Goal: Obtain resource: Obtain resource

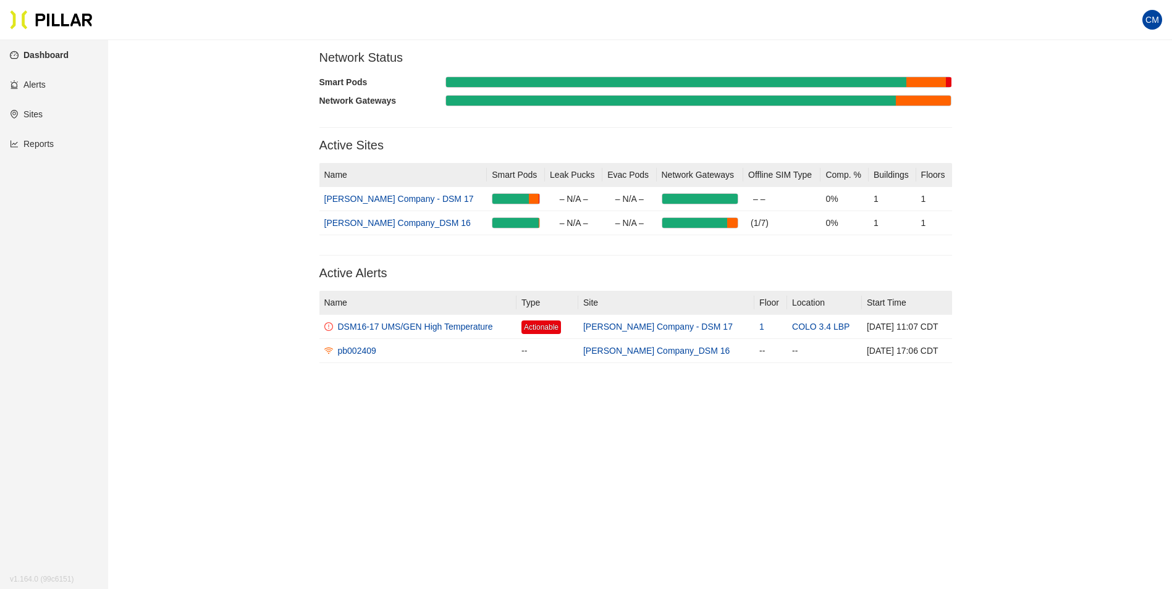
click at [28, 147] on link "Reports" at bounding box center [32, 144] width 44 height 10
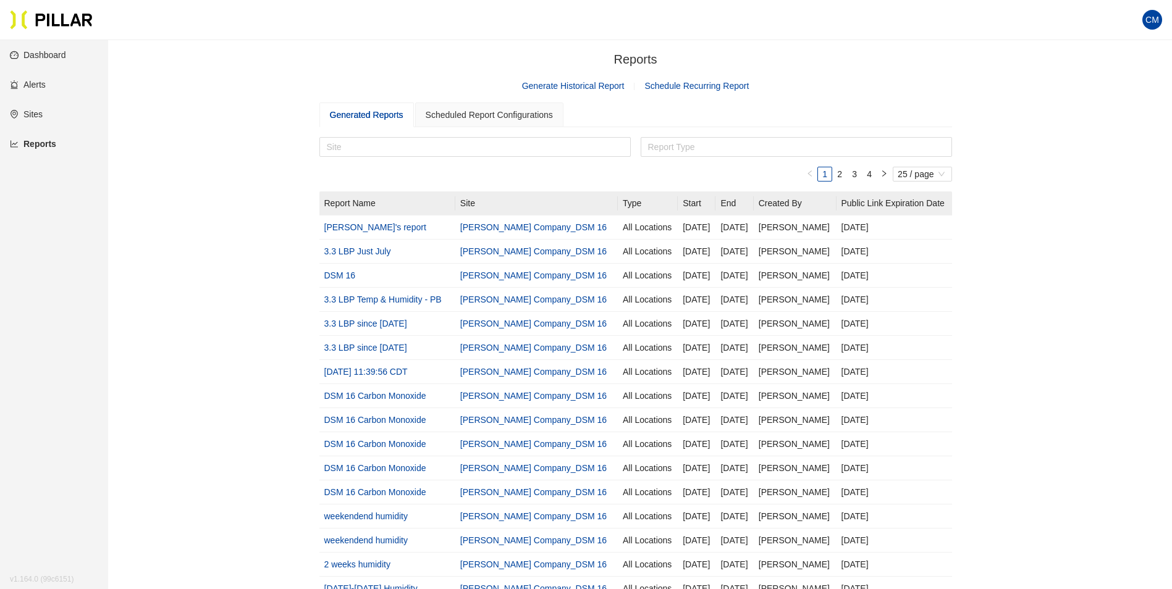
click at [540, 87] on link "Generate Historical Report" at bounding box center [573, 86] width 103 height 10
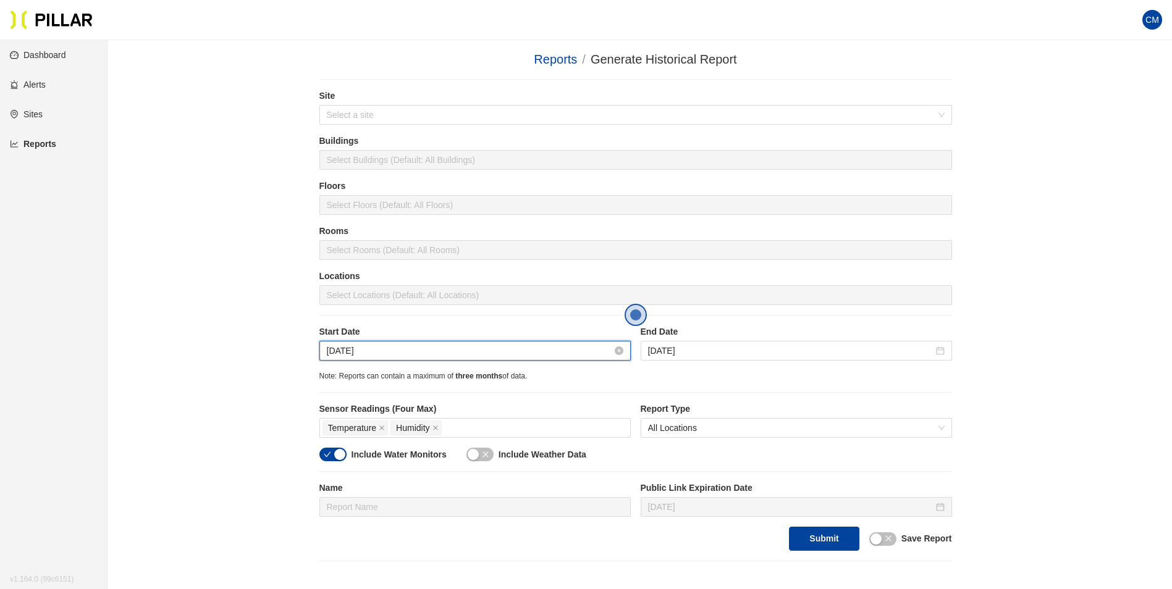
click at [471, 349] on input "[DATE]" at bounding box center [469, 351] width 285 height 14
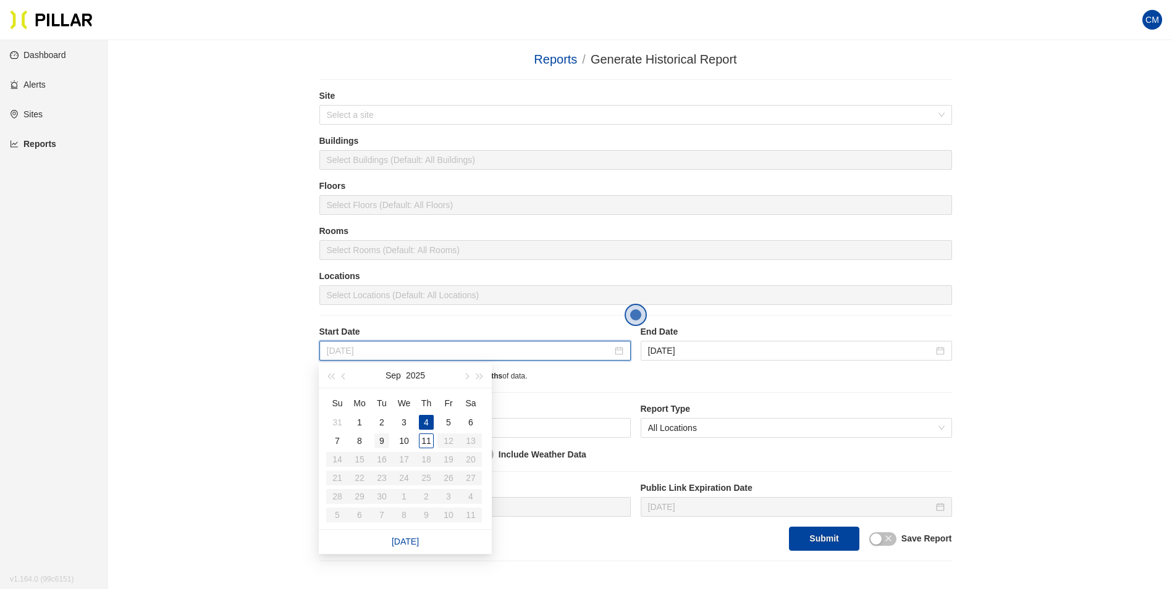
type input "[DATE]"
click at [376, 444] on div "9" at bounding box center [381, 441] width 15 height 15
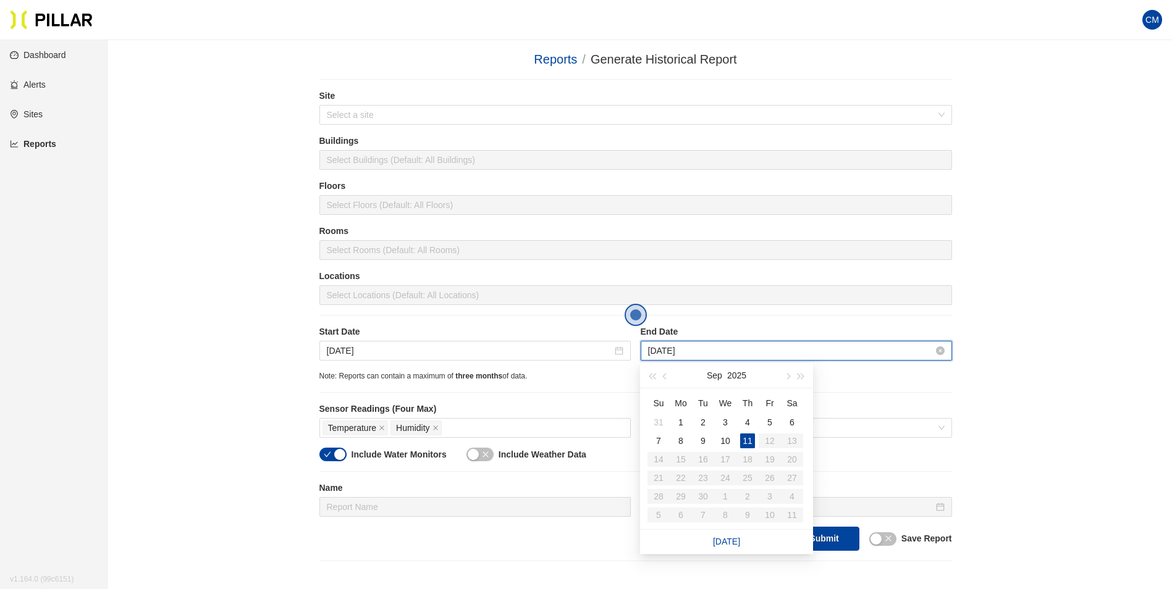
click at [683, 353] on input "[DATE]" at bounding box center [790, 351] width 285 height 14
type input "[DATE]"
click at [727, 443] on div "10" at bounding box center [725, 441] width 15 height 15
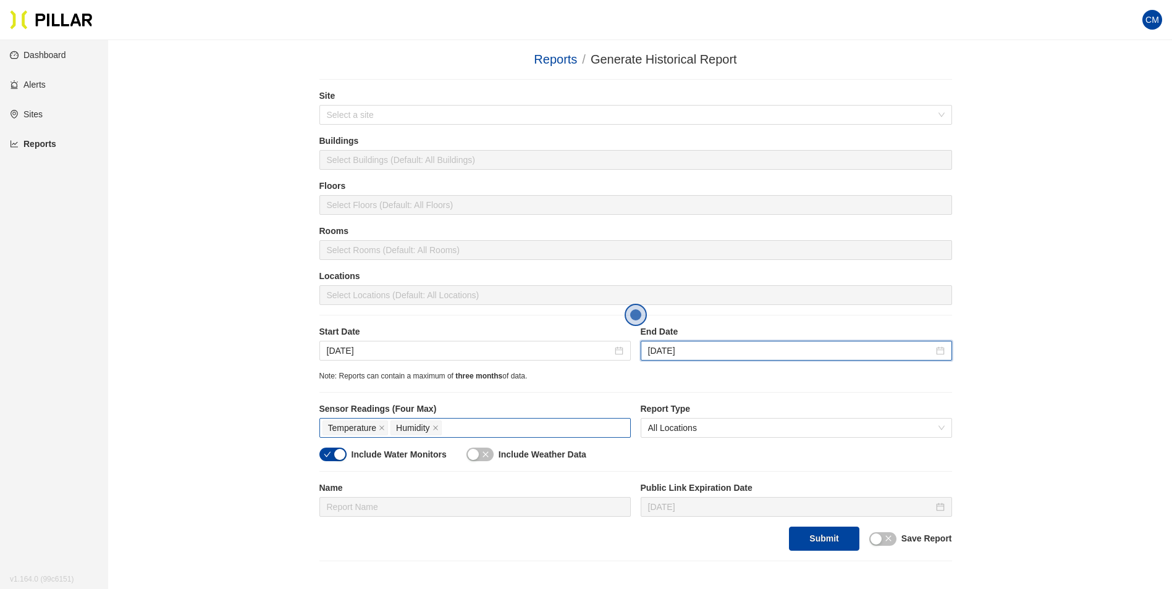
click at [465, 423] on div "Temperature Humidity" at bounding box center [474, 427] width 305 height 17
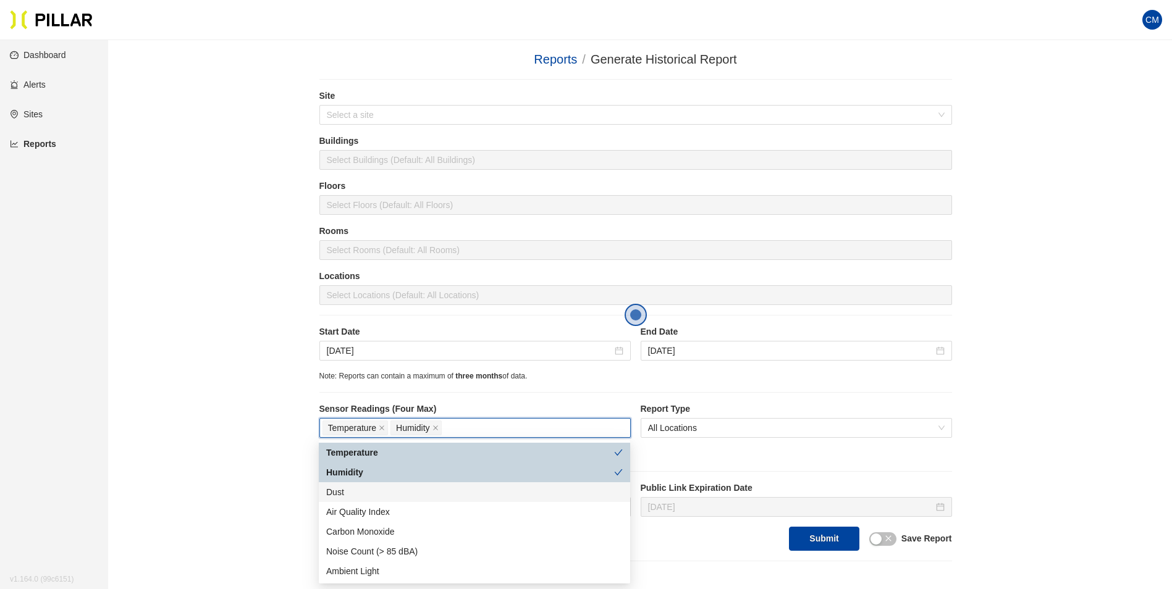
click at [368, 491] on div "Dust" at bounding box center [474, 493] width 297 height 14
click at [474, 334] on label "Start Date" at bounding box center [474, 332] width 311 height 13
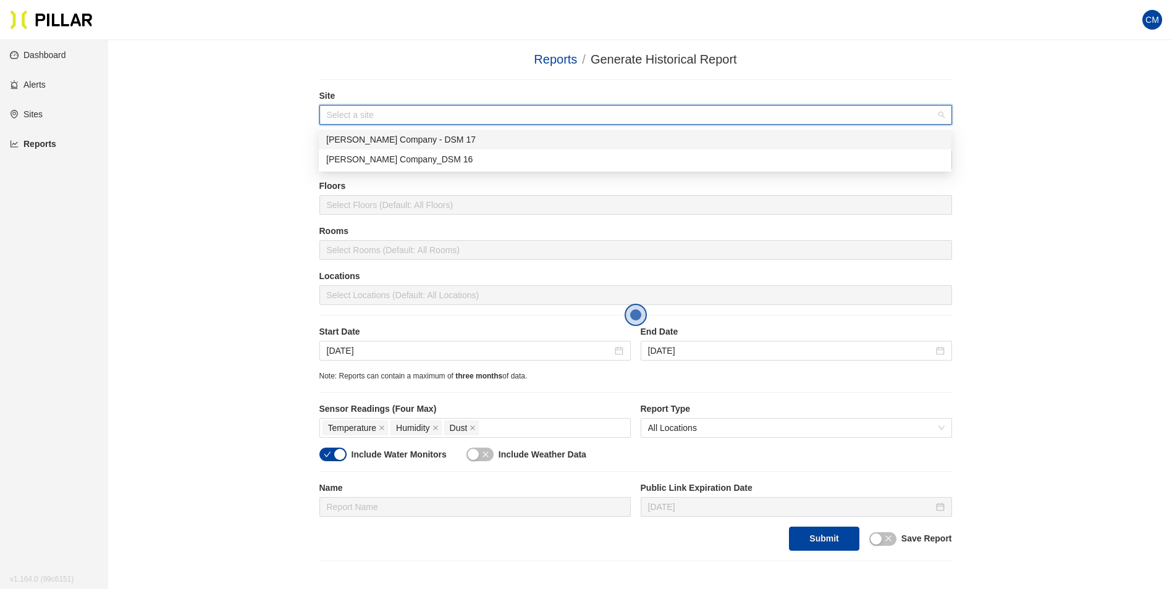
click at [415, 122] on input "search" at bounding box center [631, 115] width 609 height 19
click at [424, 157] on div "[PERSON_NAME] Company_DSM 16" at bounding box center [635, 160] width 618 height 14
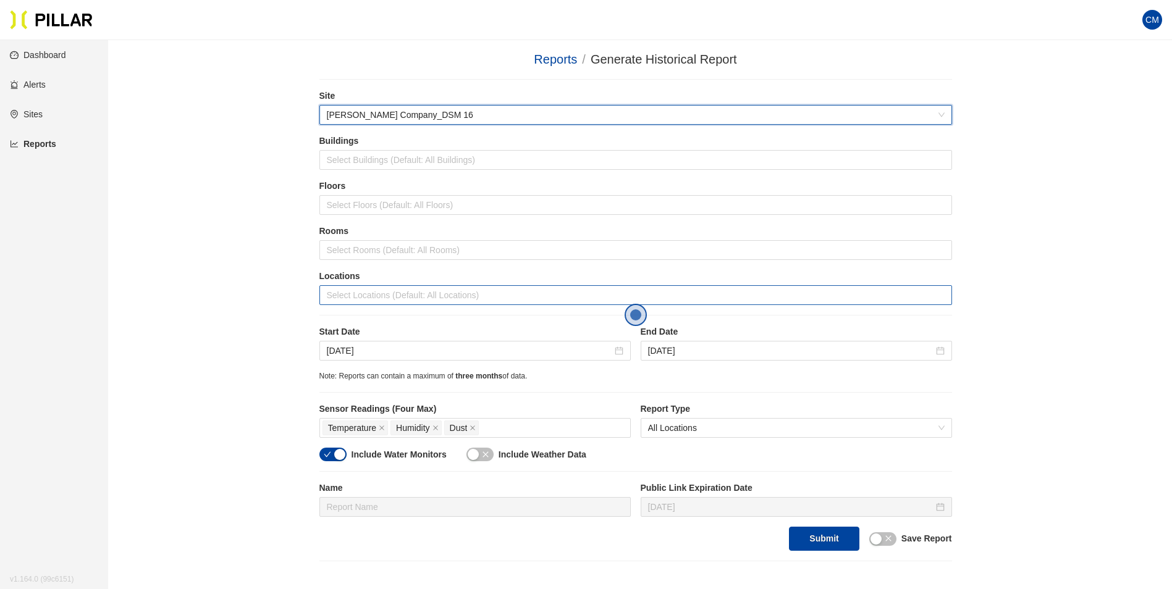
click at [414, 289] on div at bounding box center [635, 295] width 626 height 17
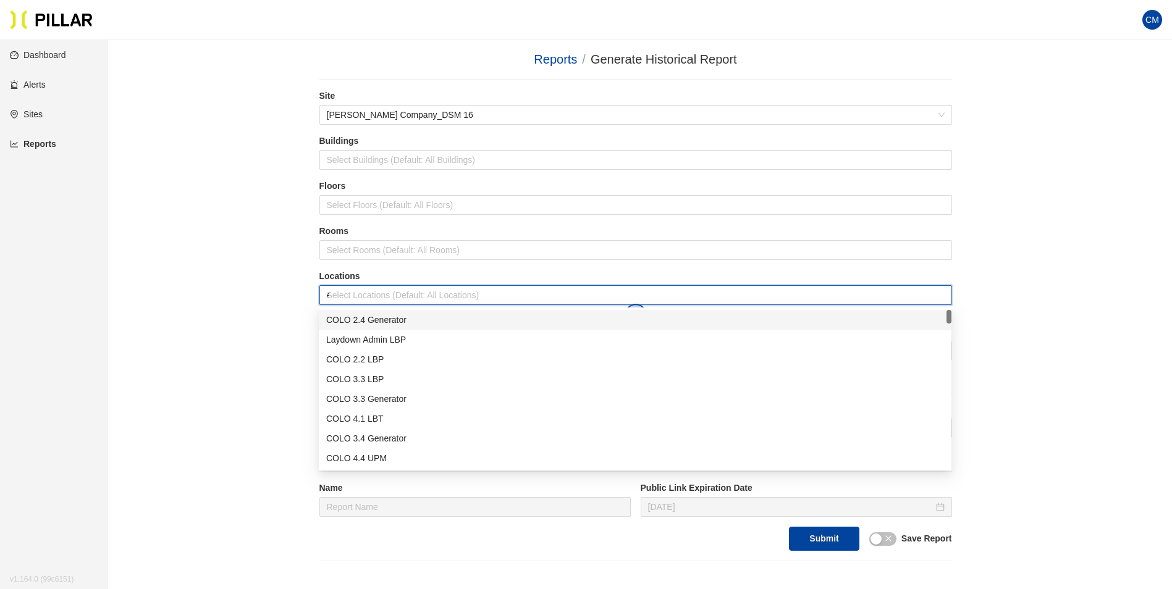
type input "er"
click at [376, 418] on div "Admin ER2" at bounding box center [635, 419] width 618 height 14
type input "er"
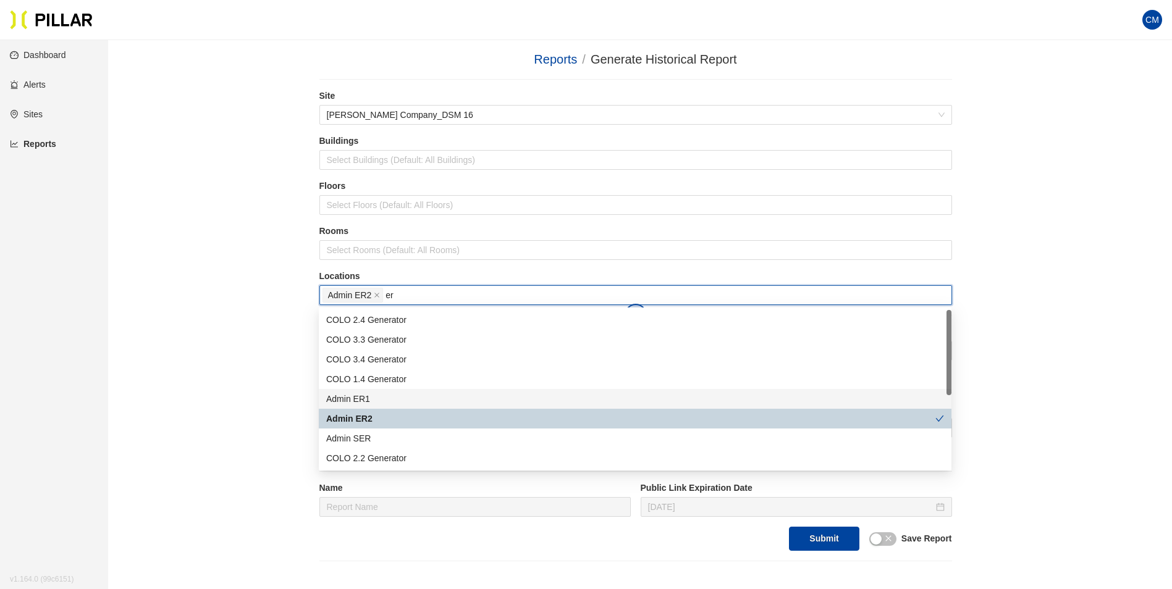
click at [385, 403] on div "Admin ER1" at bounding box center [635, 399] width 618 height 14
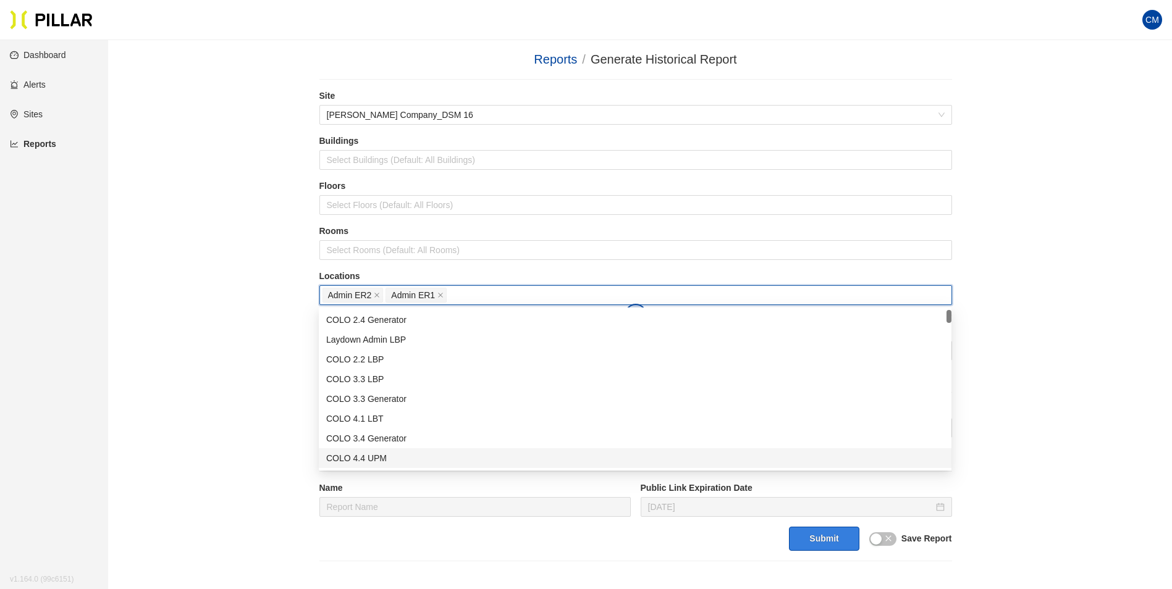
click at [837, 544] on button "Submit" at bounding box center [824, 539] width 70 height 24
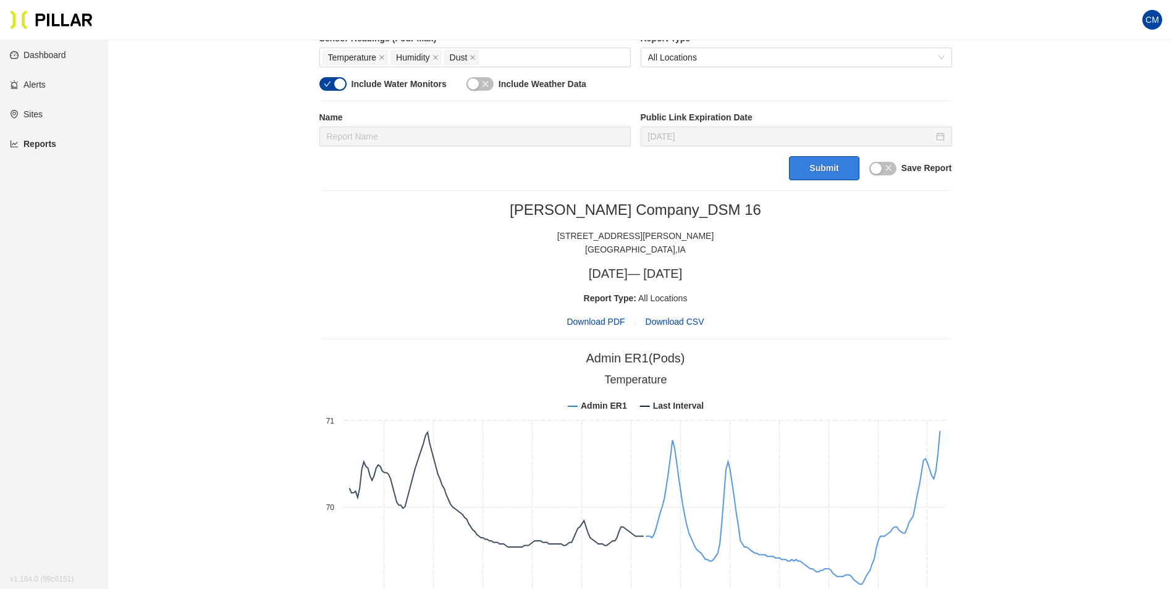
scroll to position [185, 0]
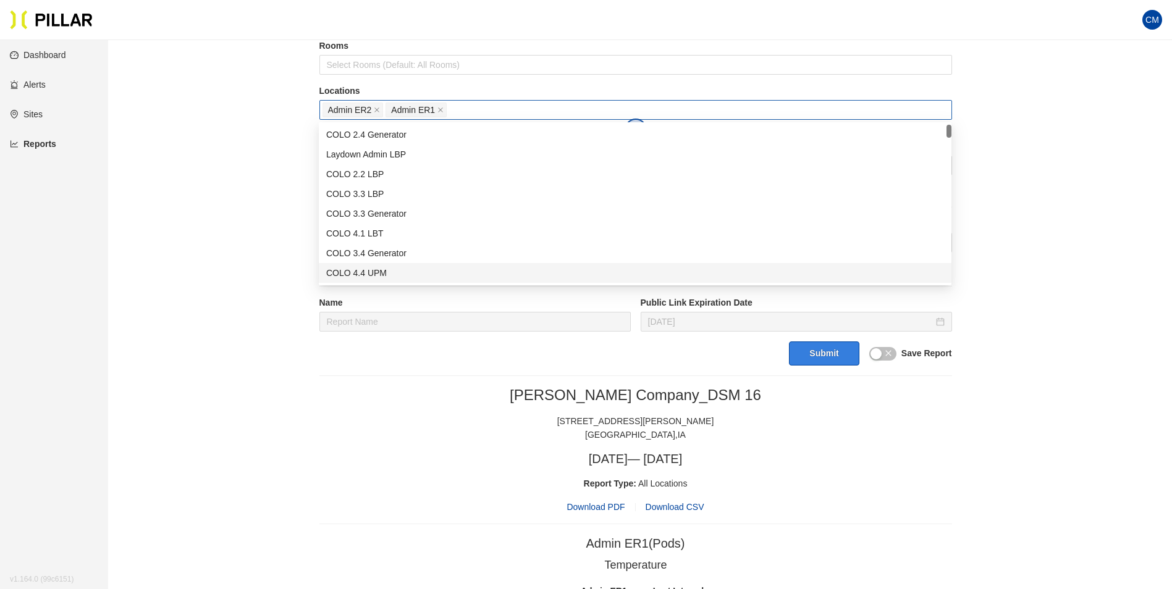
click at [373, 107] on span "Admin ER2" at bounding box center [352, 110] width 61 height 15
click at [377, 107] on icon "close" at bounding box center [377, 110] width 6 height 6
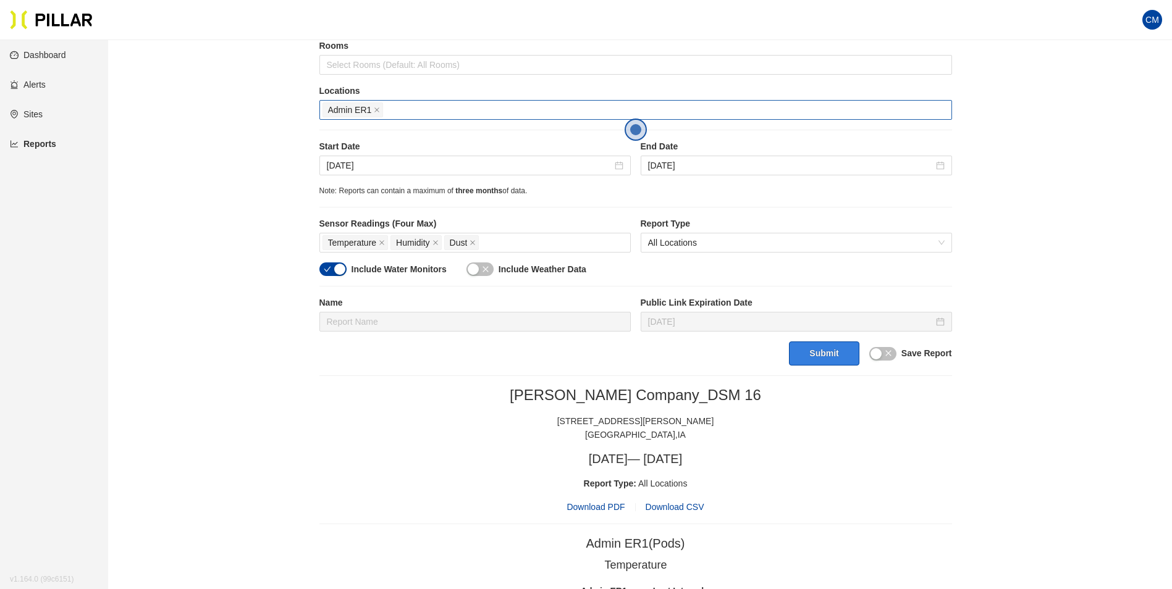
click at [807, 359] on button "Submit" at bounding box center [824, 354] width 70 height 24
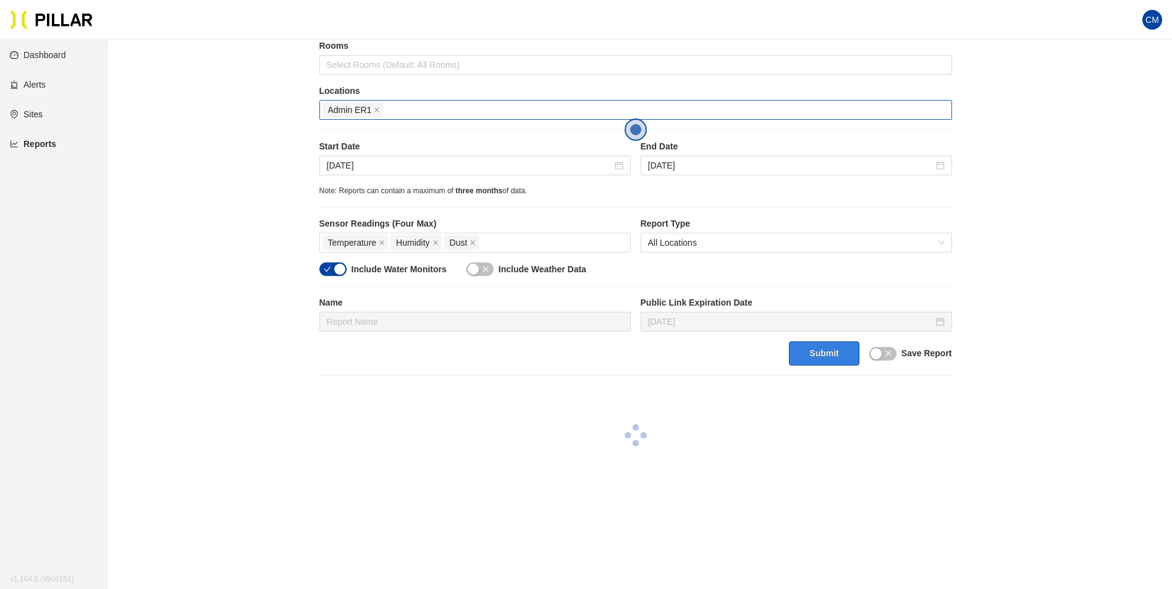
scroll to position [282, 0]
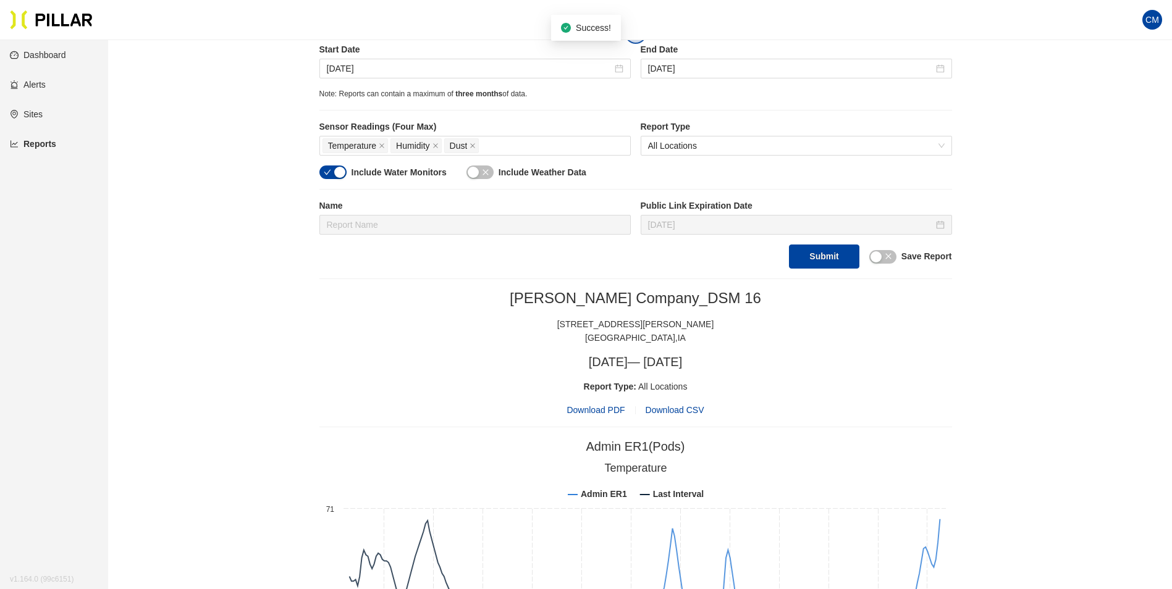
click at [589, 410] on span "Download PDF" at bounding box center [596, 410] width 58 height 14
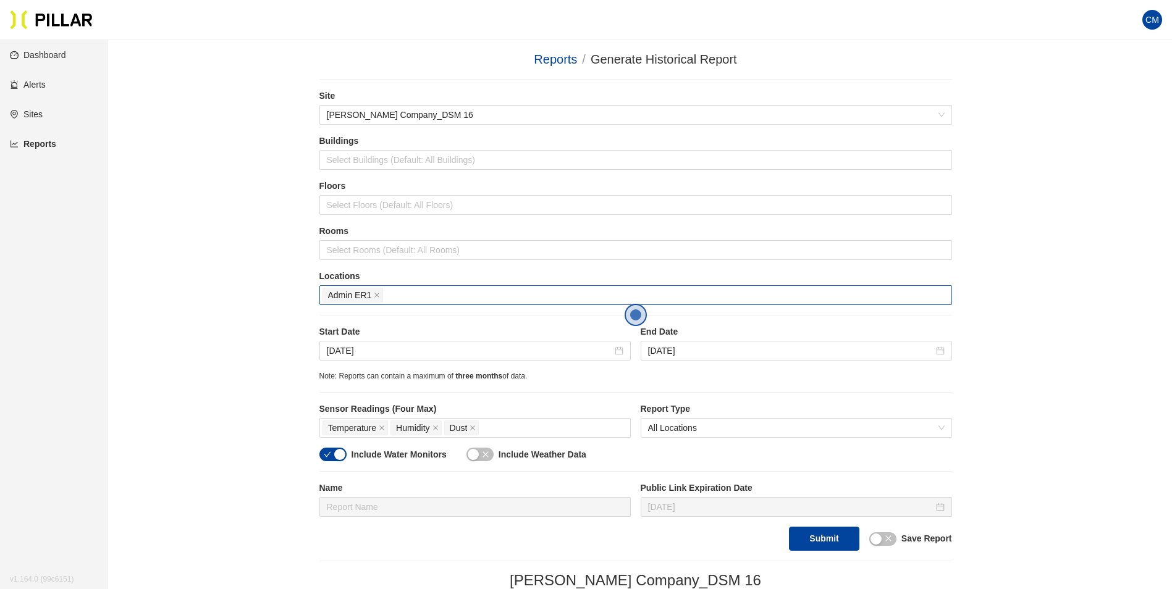
click at [373, 297] on span "Admin ER1" at bounding box center [352, 295] width 61 height 15
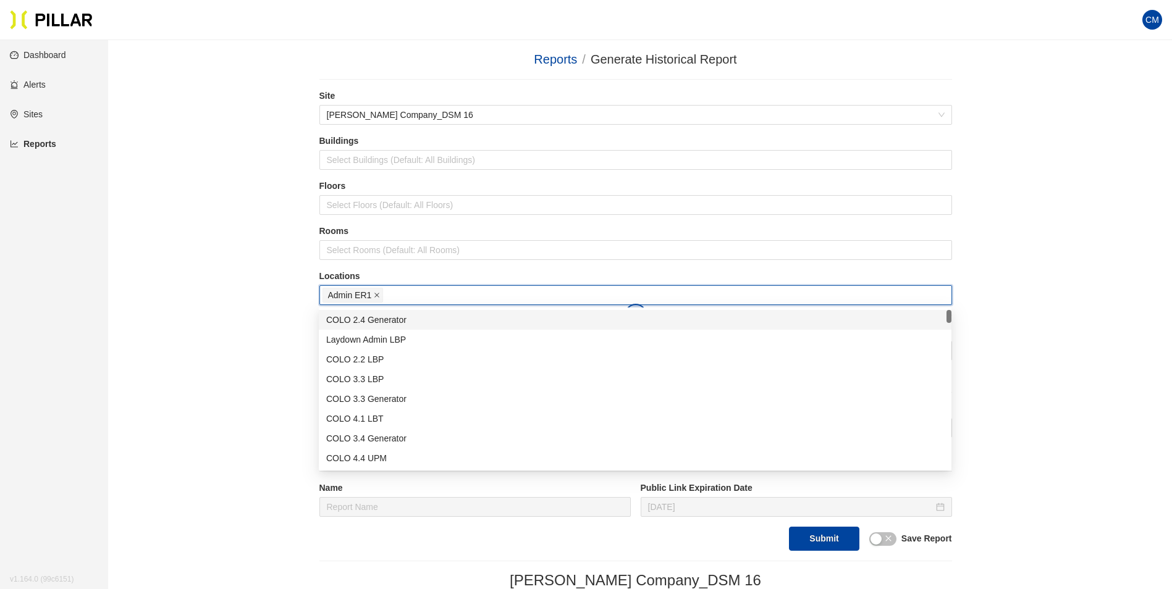
click at [374, 296] on icon "close" at bounding box center [377, 295] width 6 height 6
click at [377, 297] on div at bounding box center [635, 295] width 626 height 17
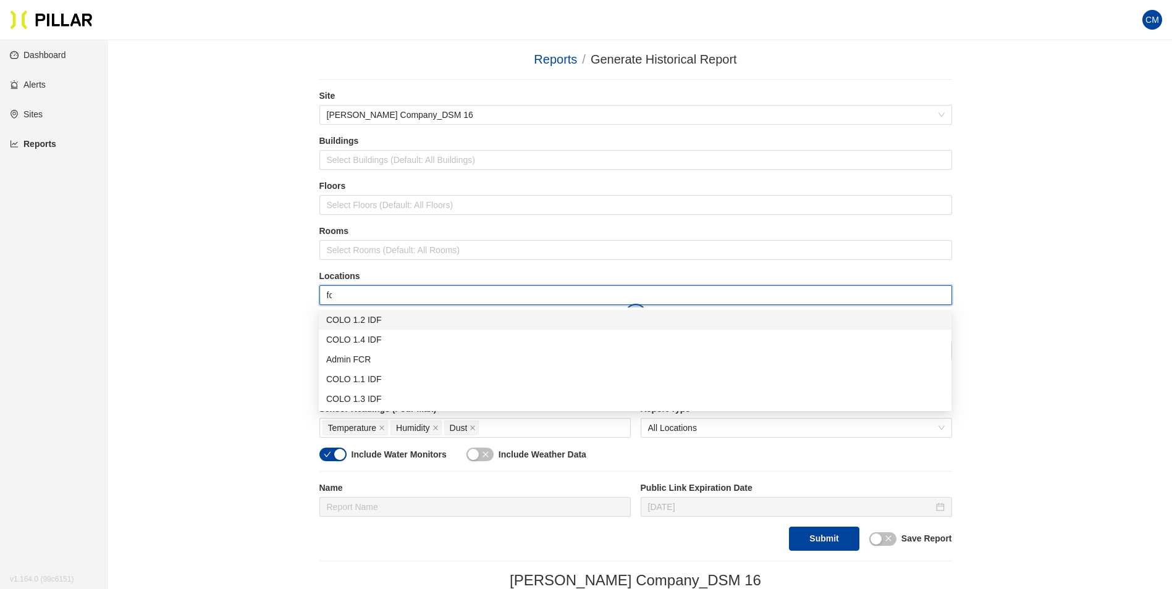
type input "fcr"
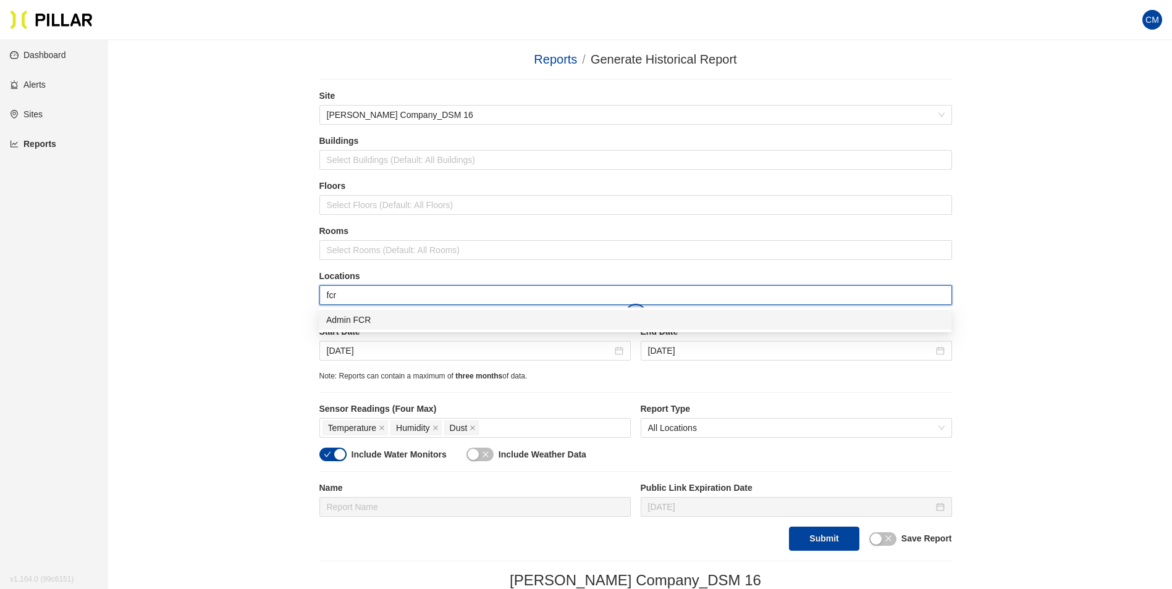
click at [381, 321] on div "Admin FCR" at bounding box center [635, 320] width 618 height 14
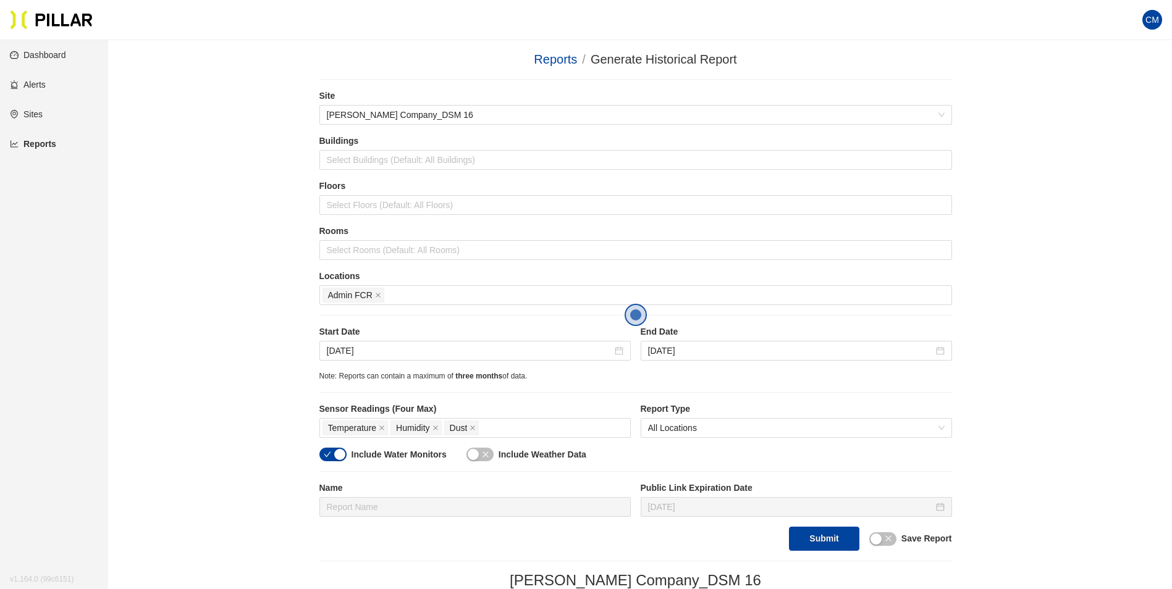
click at [833, 533] on button "Submit" at bounding box center [824, 539] width 70 height 24
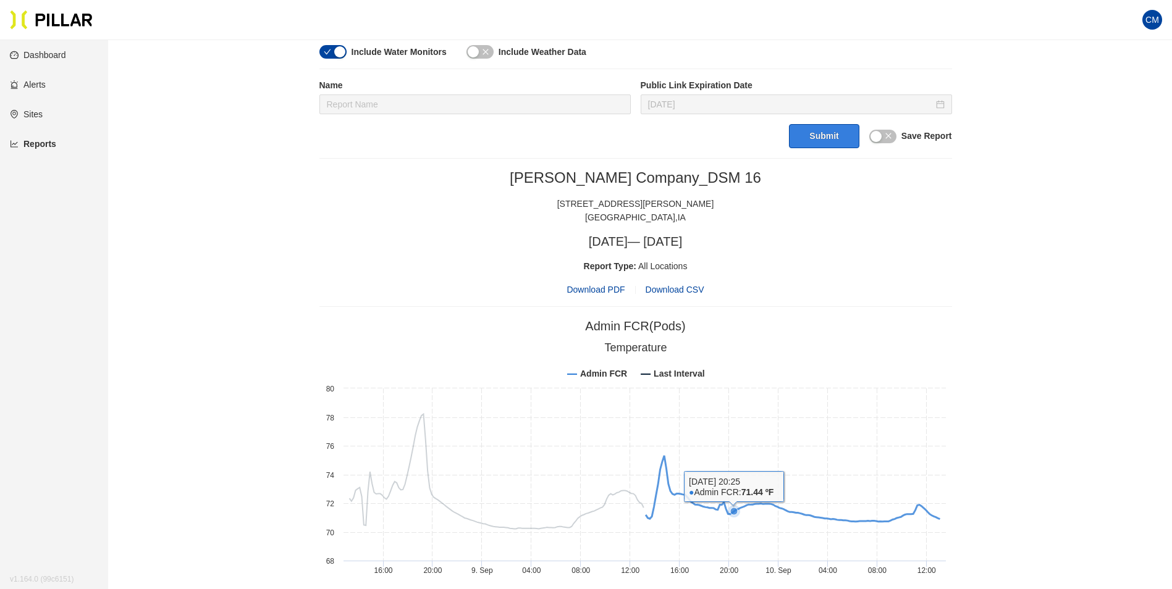
scroll to position [247, 0]
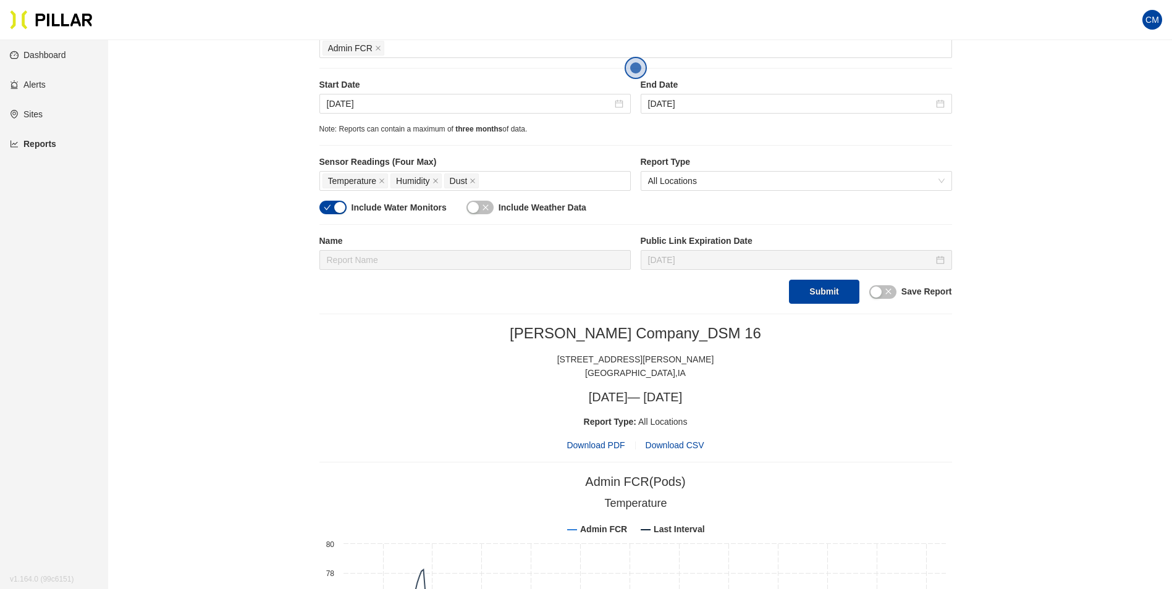
click at [601, 444] on span "Download PDF" at bounding box center [596, 446] width 58 height 14
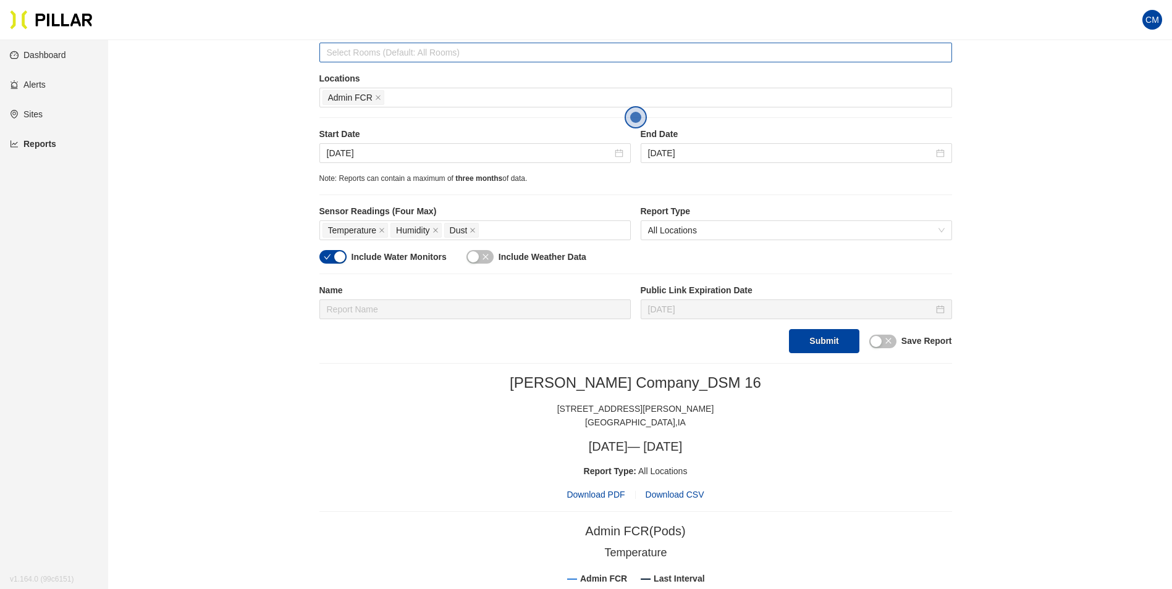
scroll to position [124, 0]
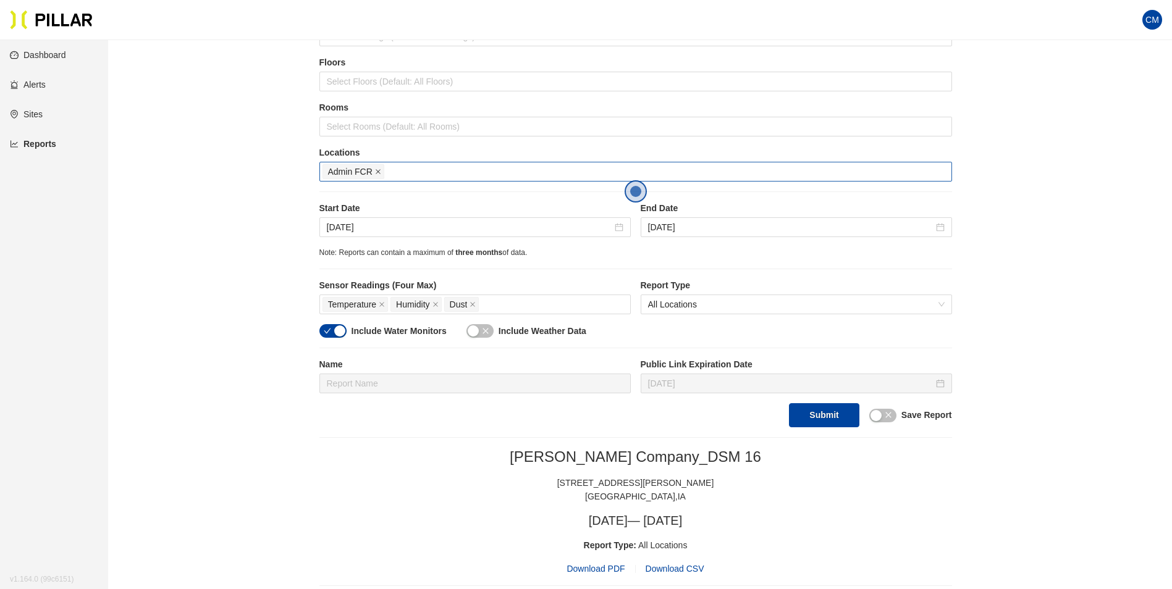
click at [375, 170] on icon "close" at bounding box center [378, 172] width 6 height 6
click at [383, 176] on div at bounding box center [635, 171] width 626 height 17
type input "ser"
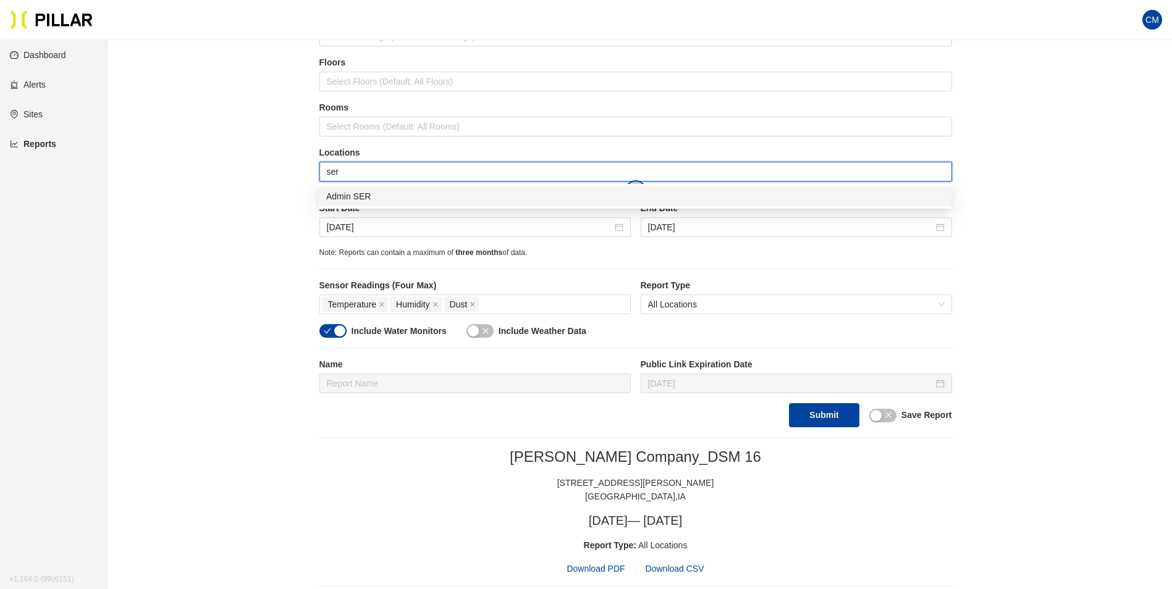
click at [389, 201] on div "Admin SER" at bounding box center [635, 197] width 618 height 14
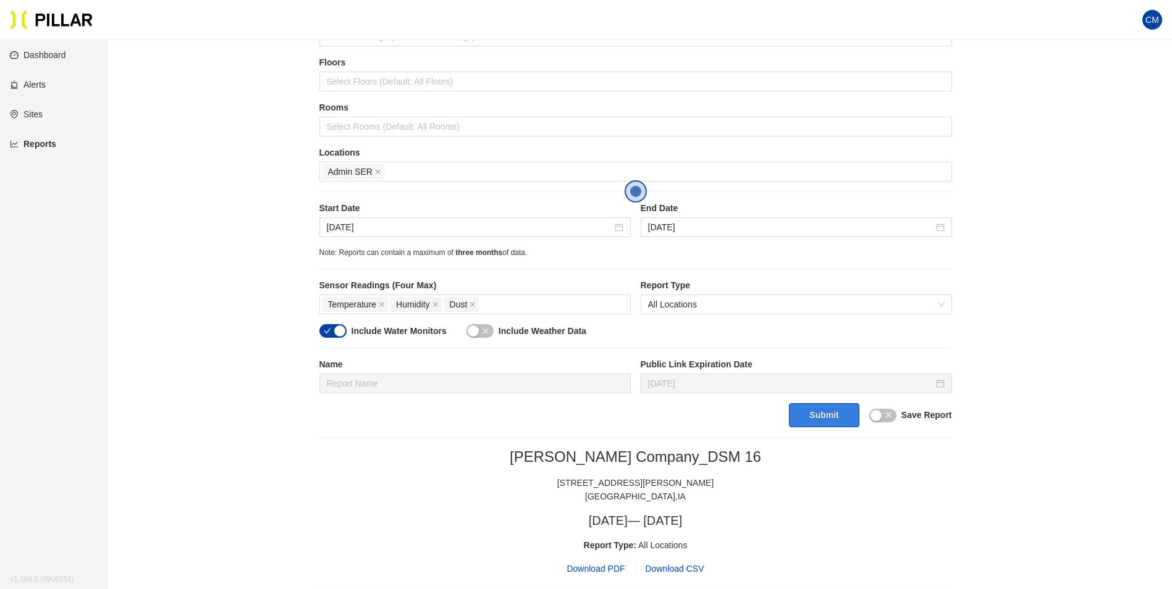
click at [808, 412] on button "Submit" at bounding box center [824, 415] width 70 height 24
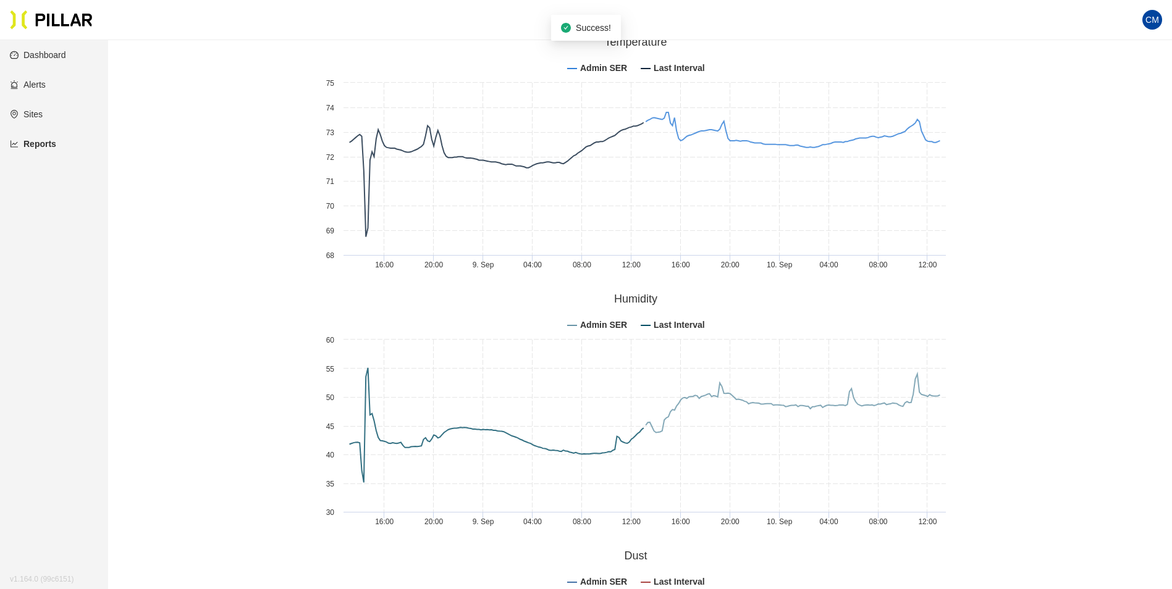
scroll to position [470, 0]
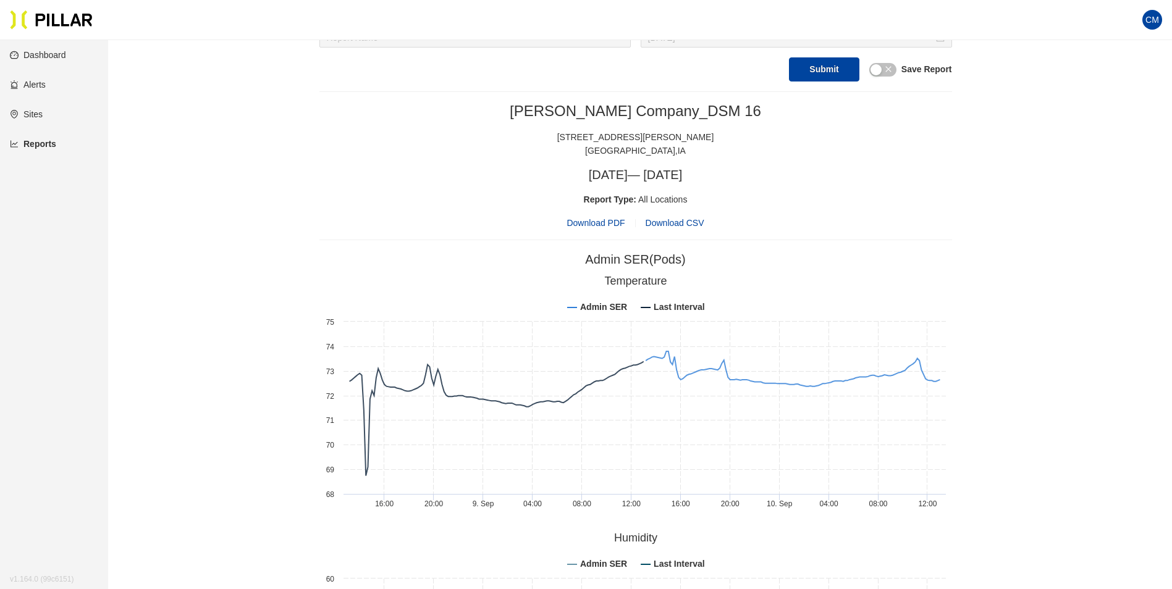
click at [603, 223] on span "Download PDF" at bounding box center [596, 223] width 58 height 14
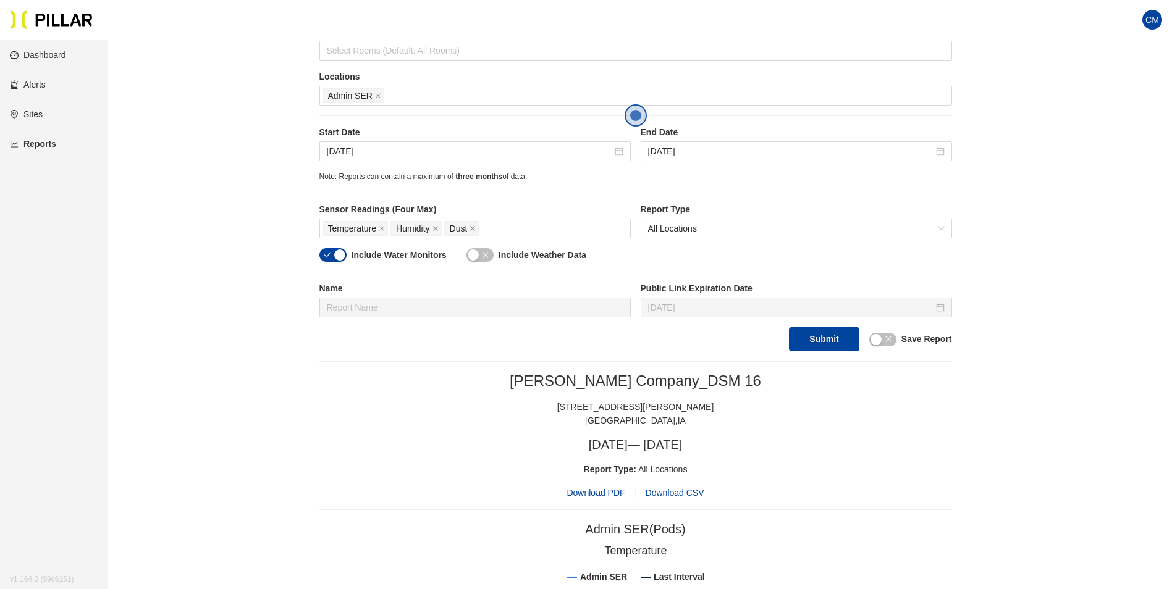
scroll to position [161, 0]
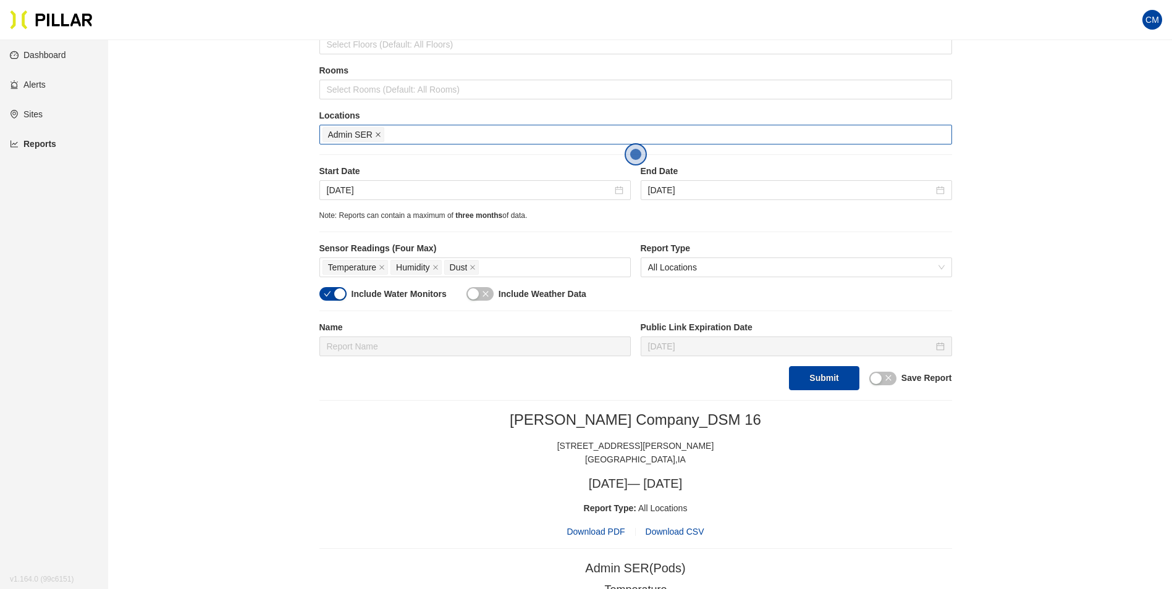
click at [376, 133] on icon "close" at bounding box center [378, 135] width 5 height 5
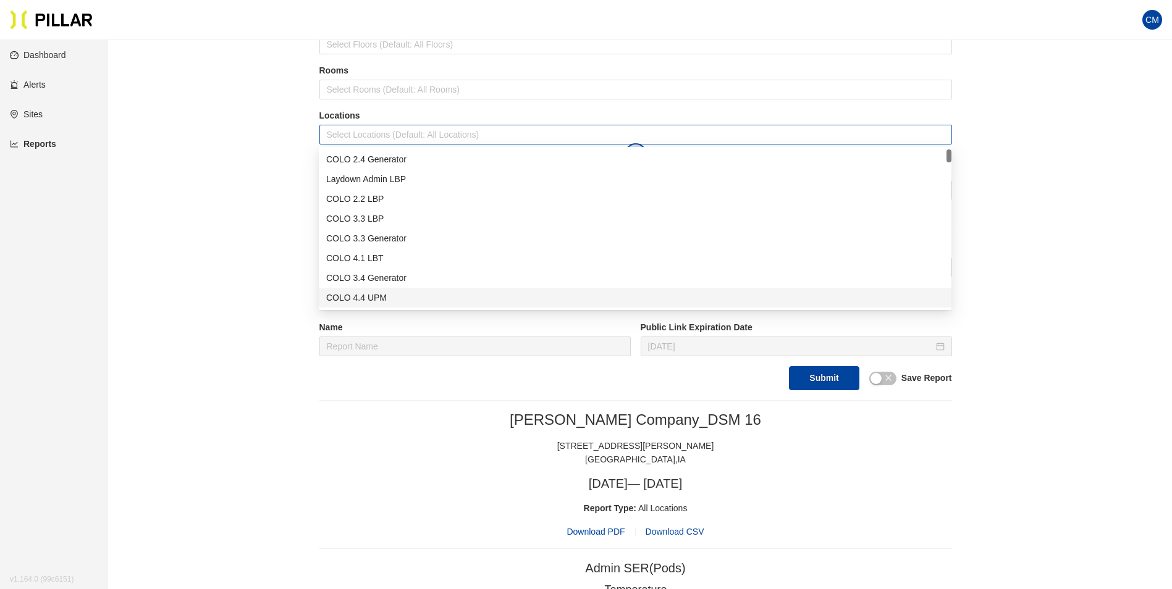
click at [452, 137] on div at bounding box center [635, 134] width 626 height 17
click at [474, 130] on div at bounding box center [635, 134] width 626 height 17
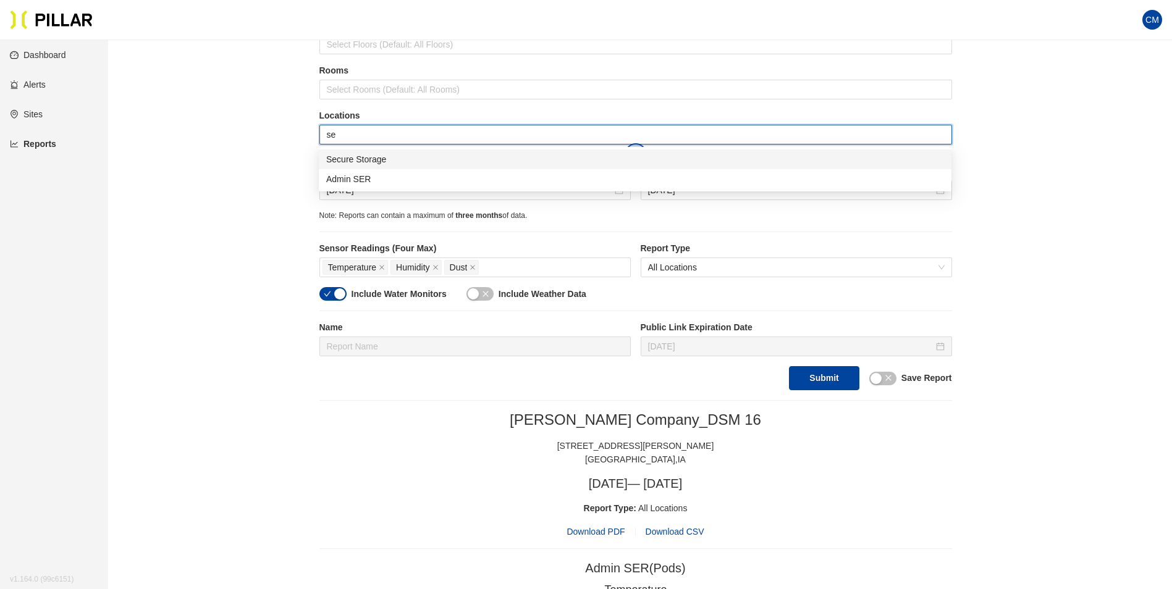
type input "sec"
click at [432, 158] on div "Secure Storage" at bounding box center [635, 160] width 618 height 14
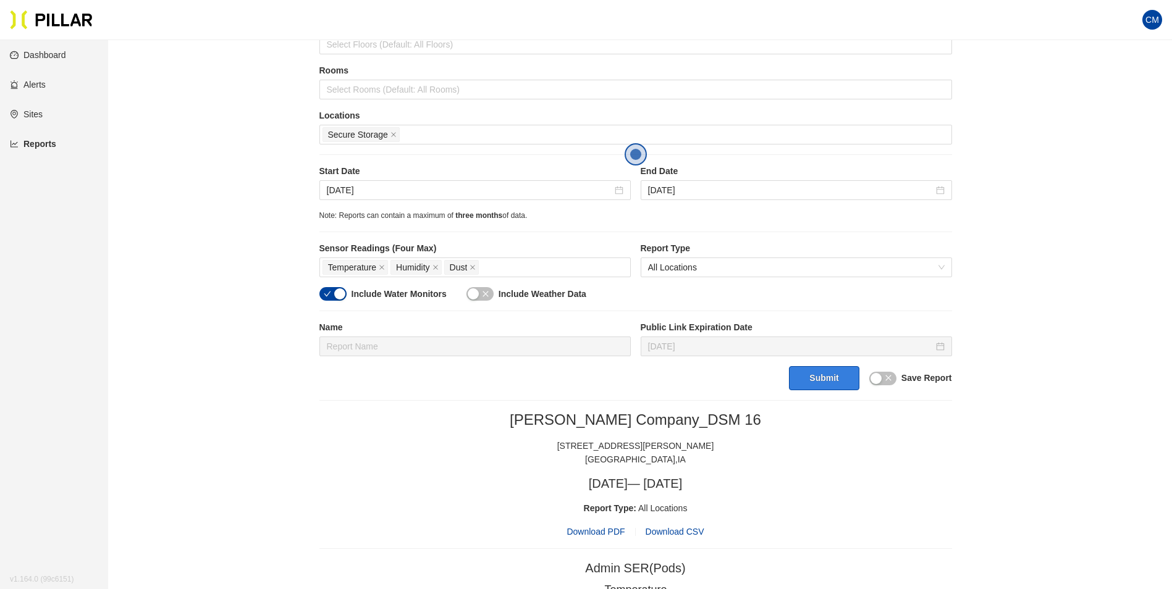
click at [834, 376] on button "Submit" at bounding box center [824, 378] width 70 height 24
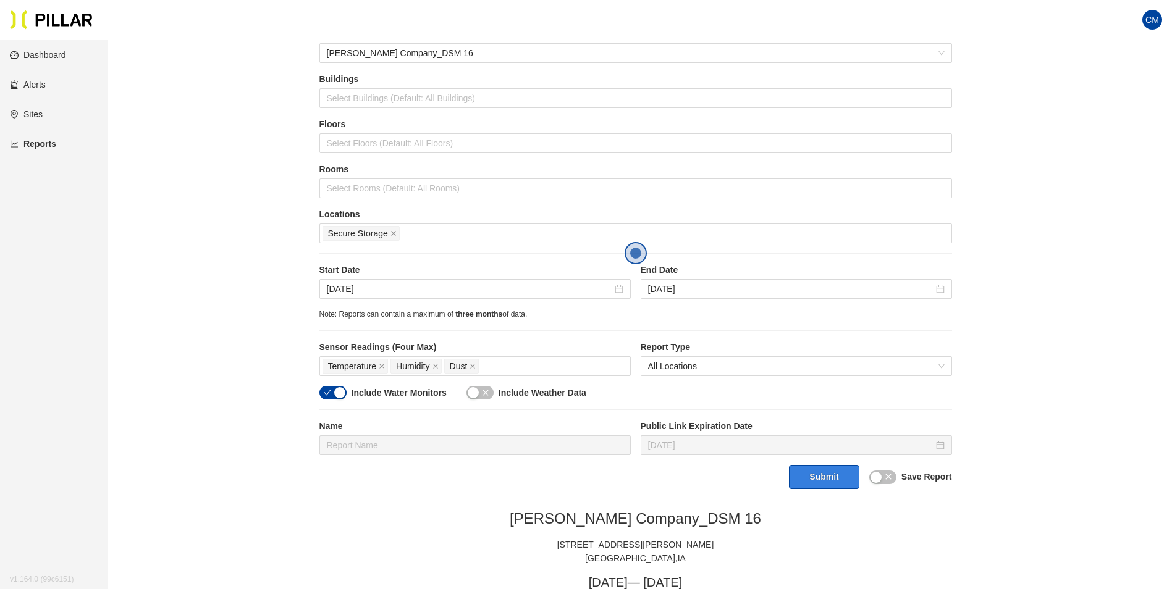
scroll to position [37, 0]
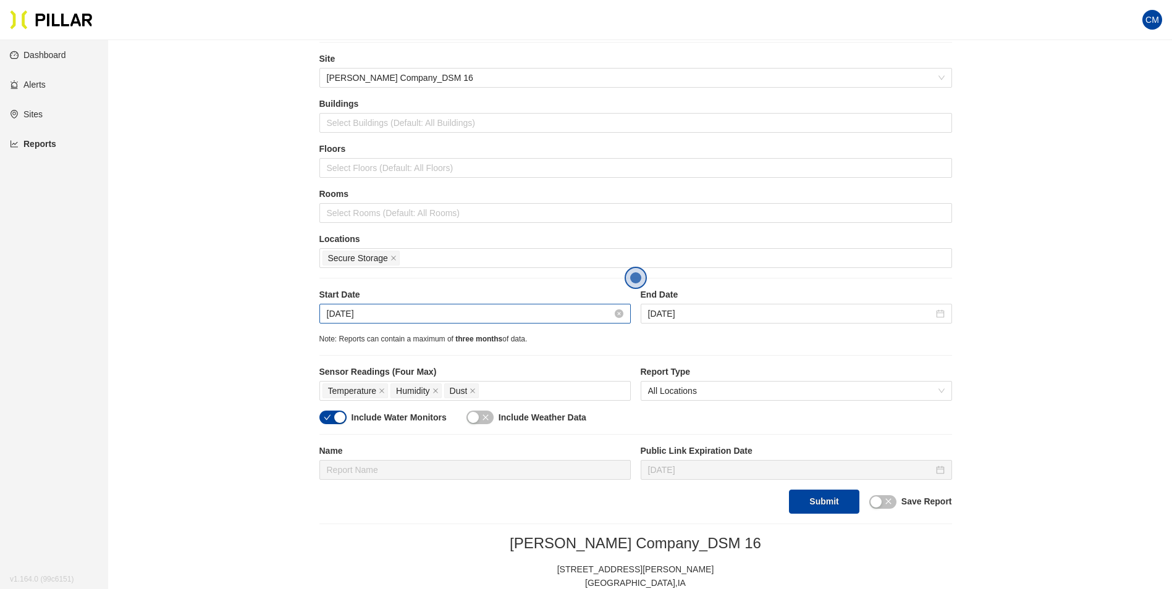
click at [331, 314] on input "[DATE]" at bounding box center [469, 314] width 285 height 14
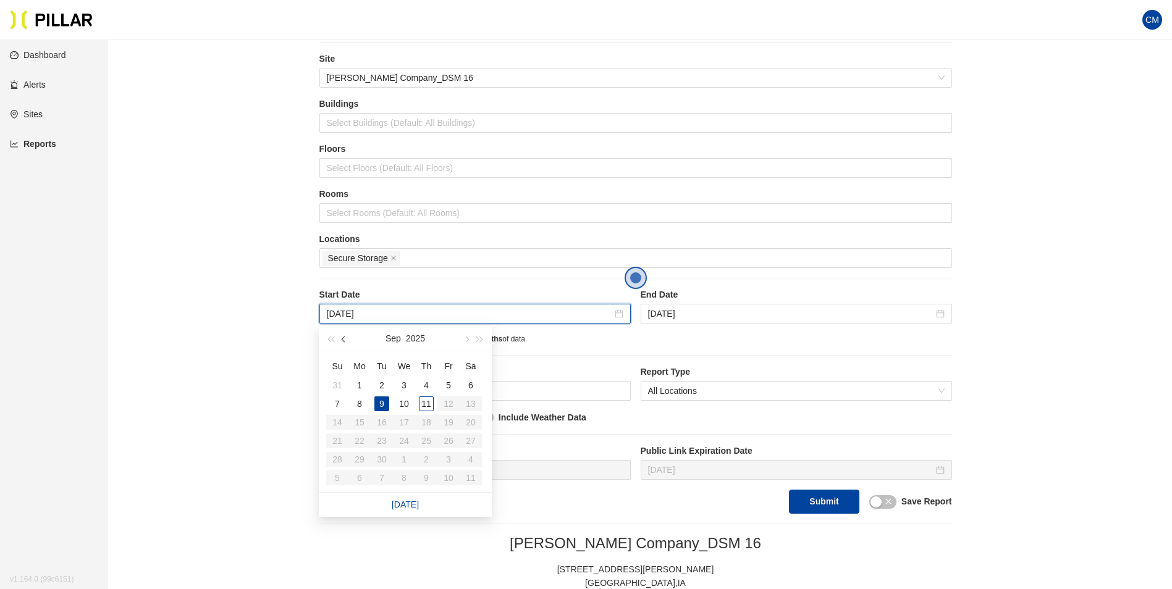
click at [348, 340] on button "button" at bounding box center [344, 338] width 14 height 25
type input "[DATE]"
click at [468, 460] on div "30" at bounding box center [470, 459] width 15 height 15
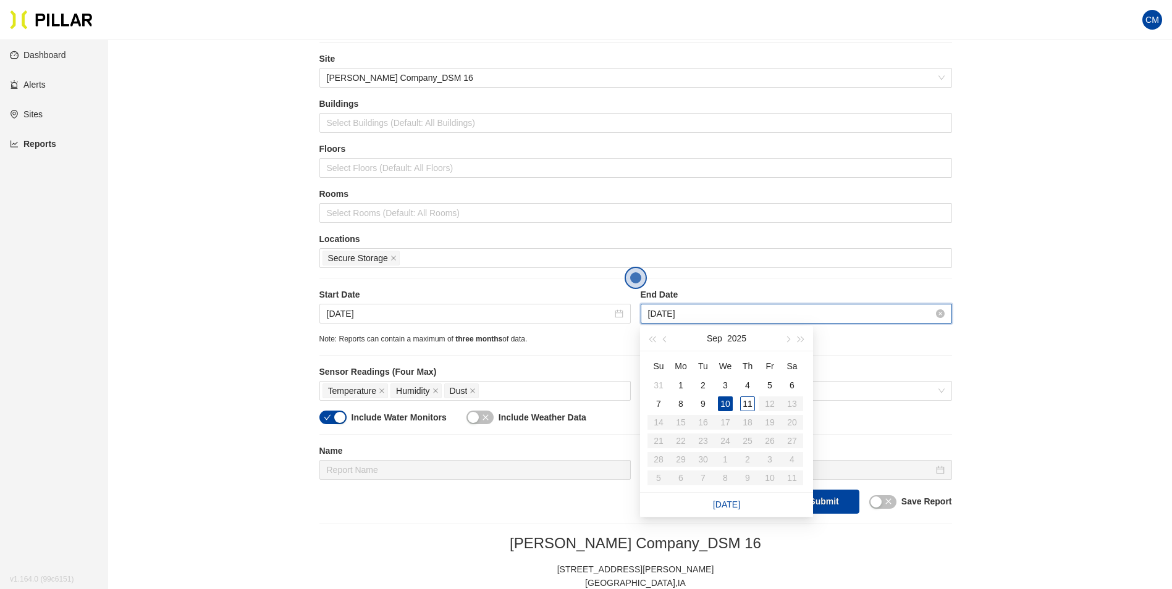
click at [673, 316] on input "[DATE]" at bounding box center [790, 314] width 285 height 14
type input "[DATE]"
click at [657, 384] on div "31" at bounding box center [658, 385] width 15 height 15
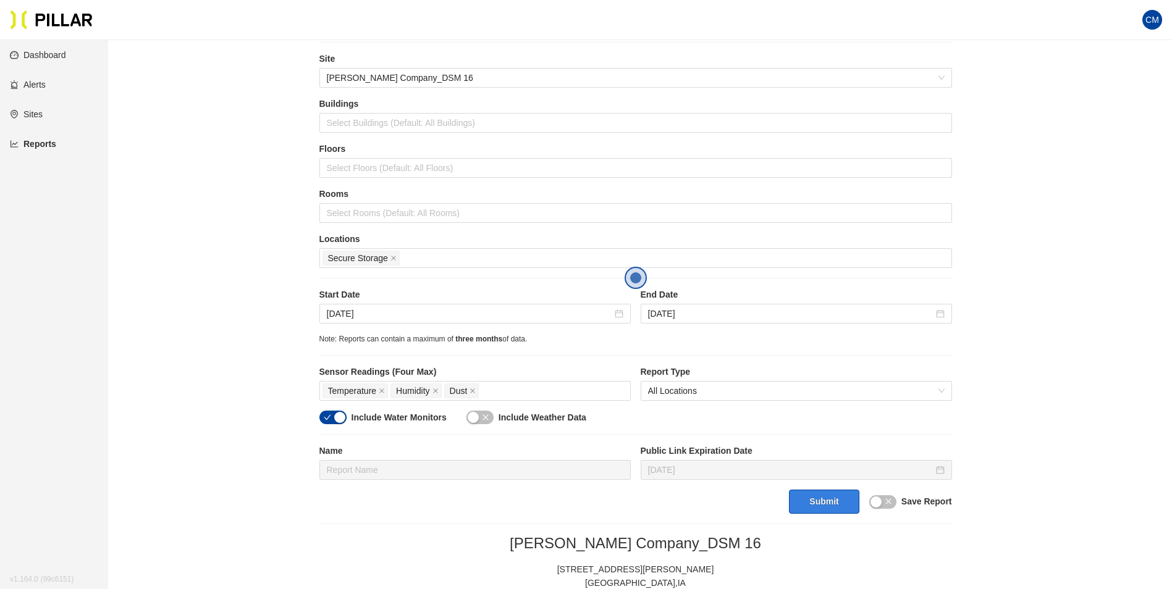
click at [824, 499] on button "Submit" at bounding box center [824, 502] width 70 height 24
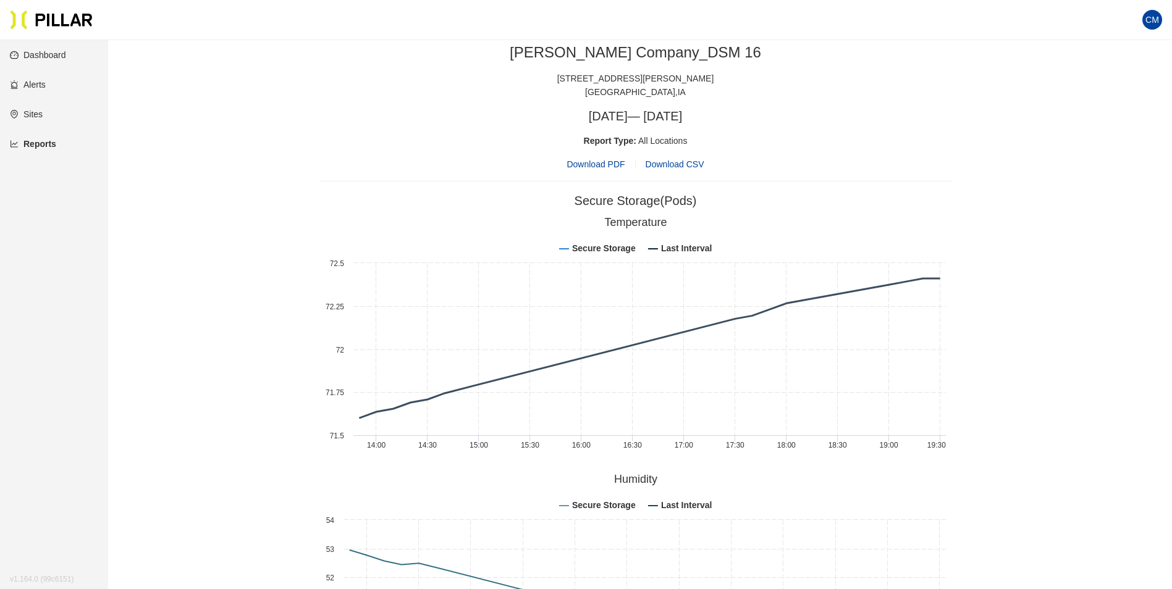
scroll to position [346, 0]
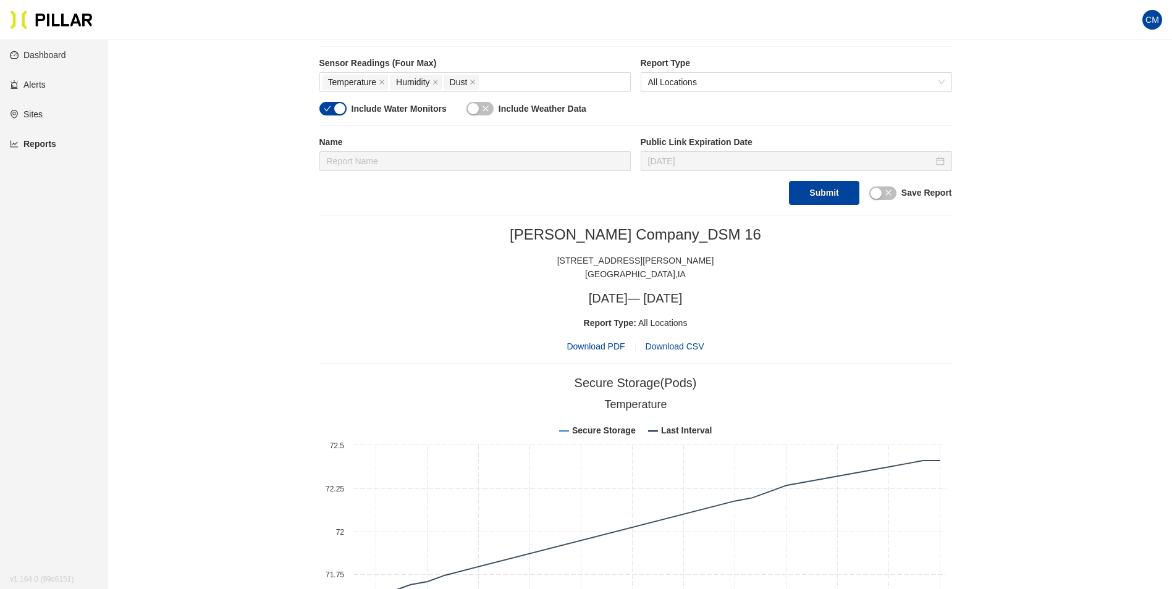
click at [585, 350] on span "Download PDF" at bounding box center [596, 347] width 58 height 14
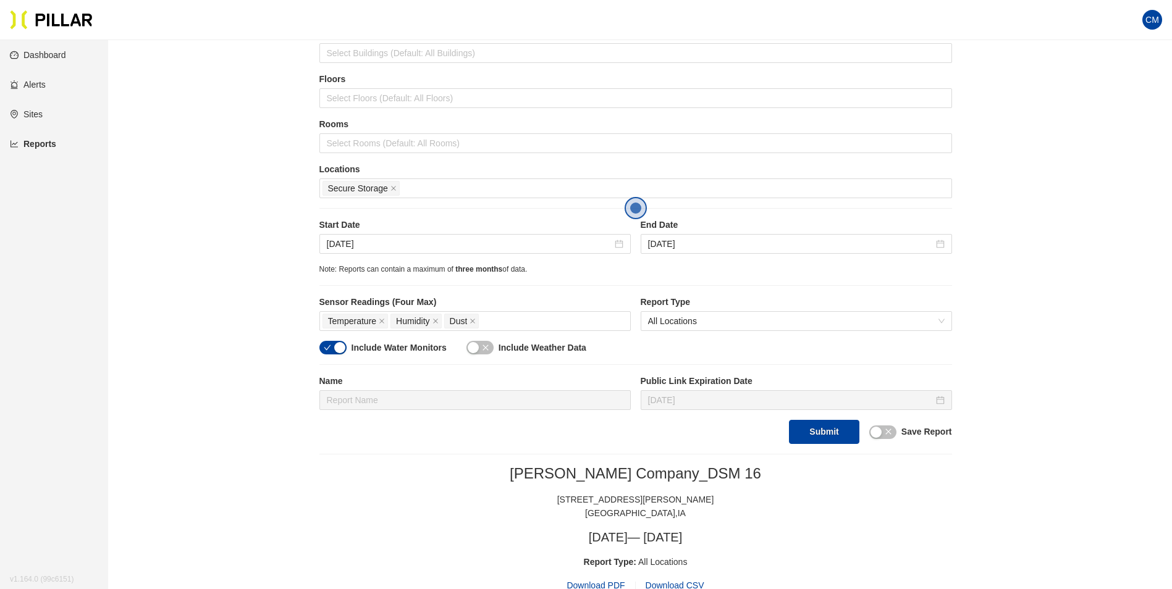
scroll to position [99, 0]
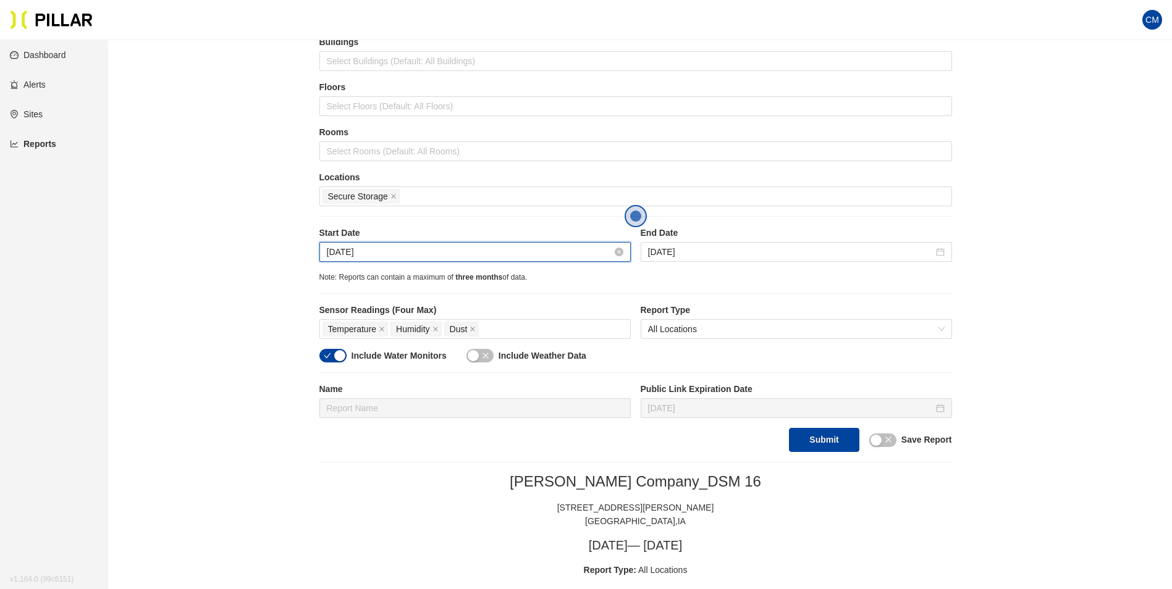
click at [353, 247] on input "[DATE]" at bounding box center [469, 252] width 285 height 14
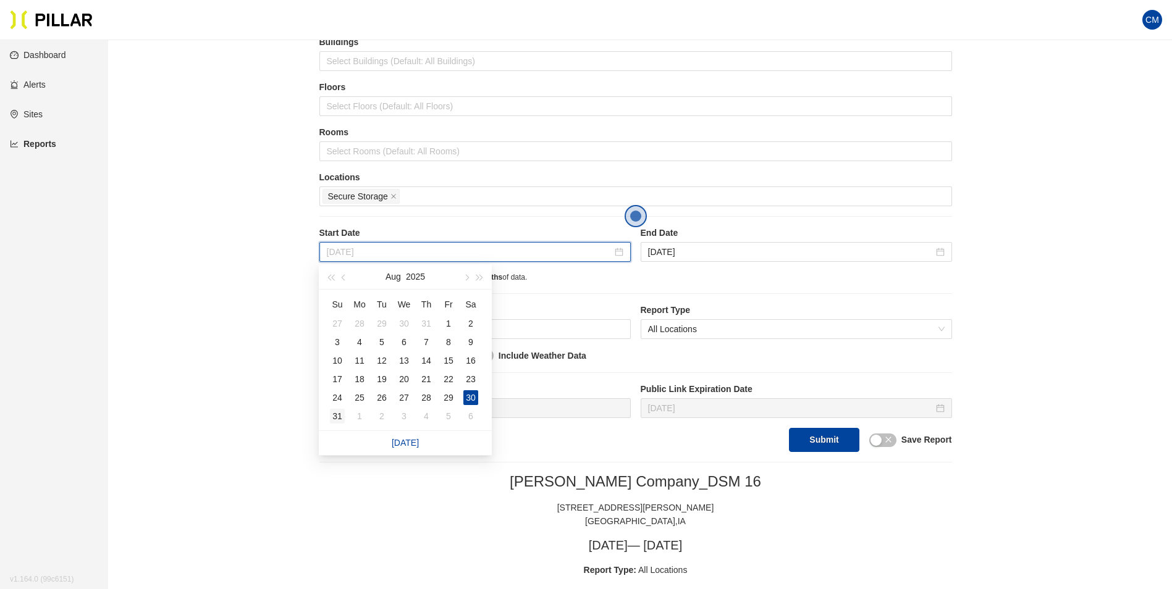
type input "[DATE]"
click at [341, 416] on div "31" at bounding box center [337, 416] width 15 height 15
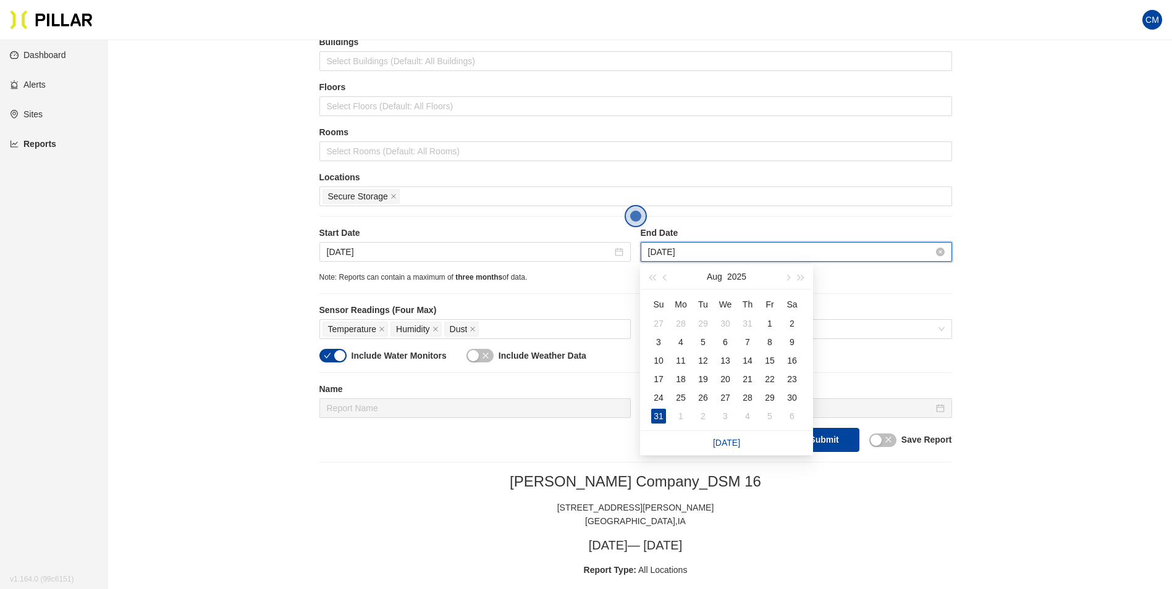
click at [676, 256] on input "[DATE]" at bounding box center [790, 252] width 285 height 14
type input "[DATE]"
click at [687, 416] on div "1" at bounding box center [680, 416] width 15 height 15
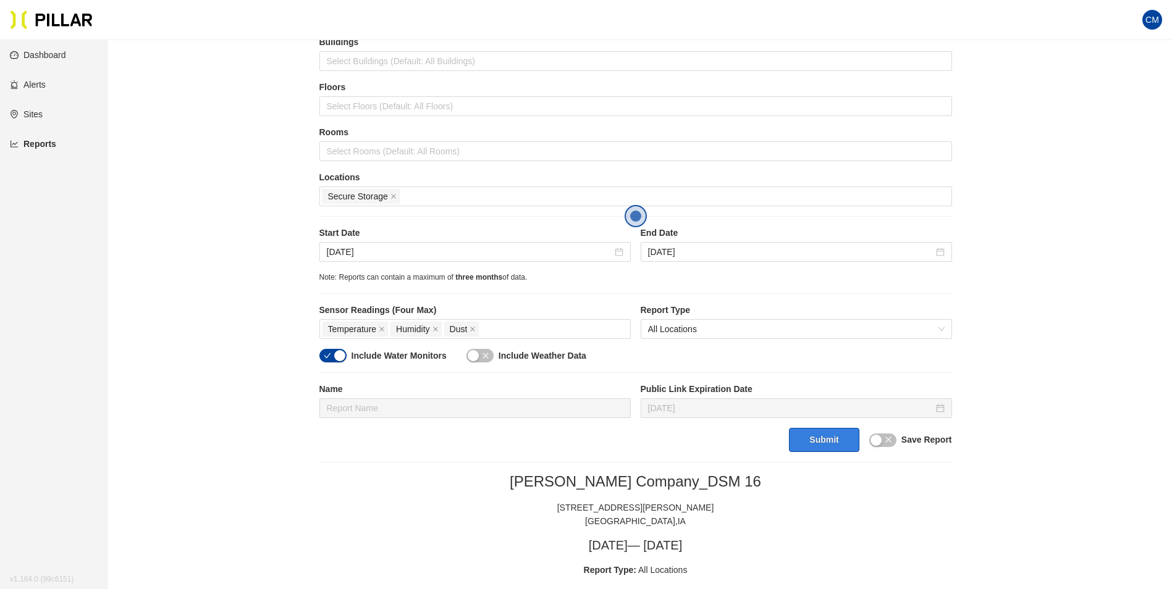
click at [819, 437] on button "Submit" at bounding box center [824, 440] width 70 height 24
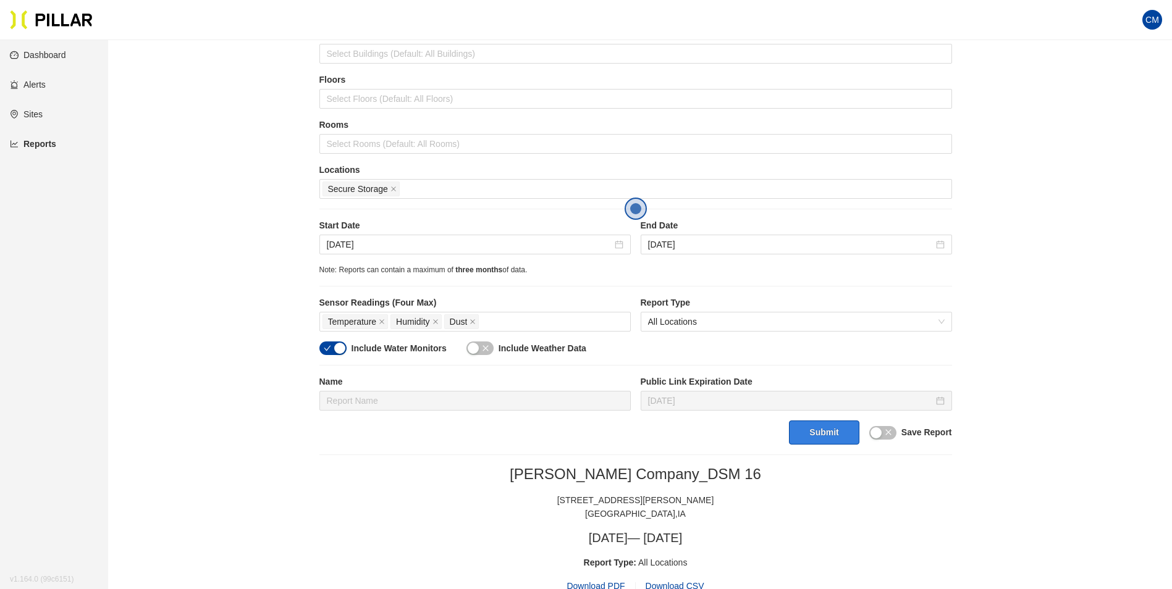
scroll to position [97, 0]
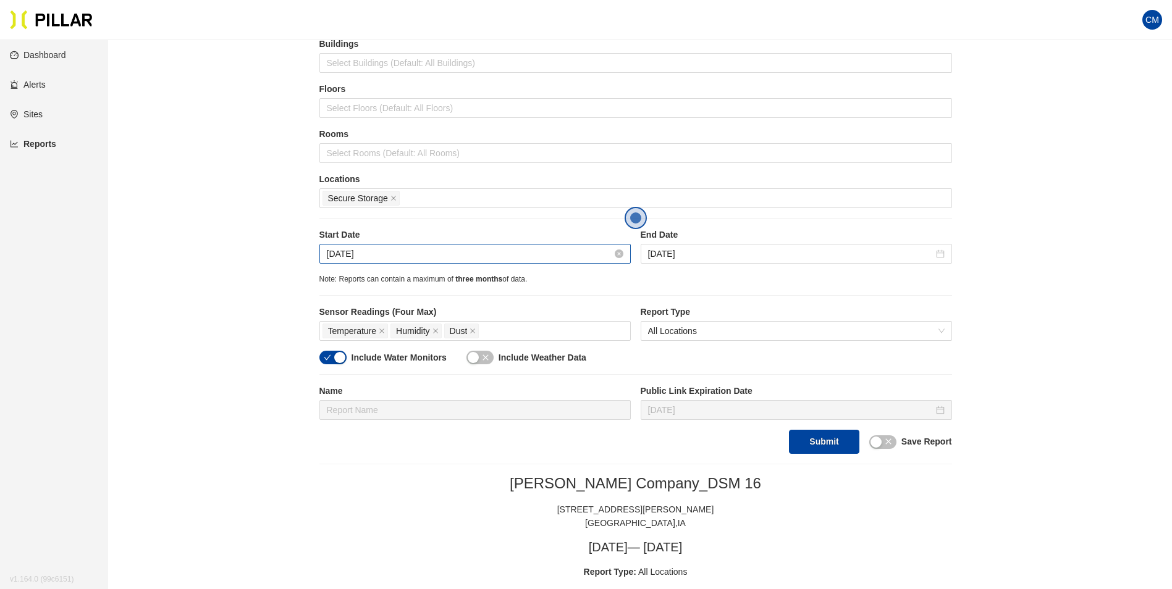
click at [343, 254] on input "[DATE]" at bounding box center [469, 254] width 285 height 14
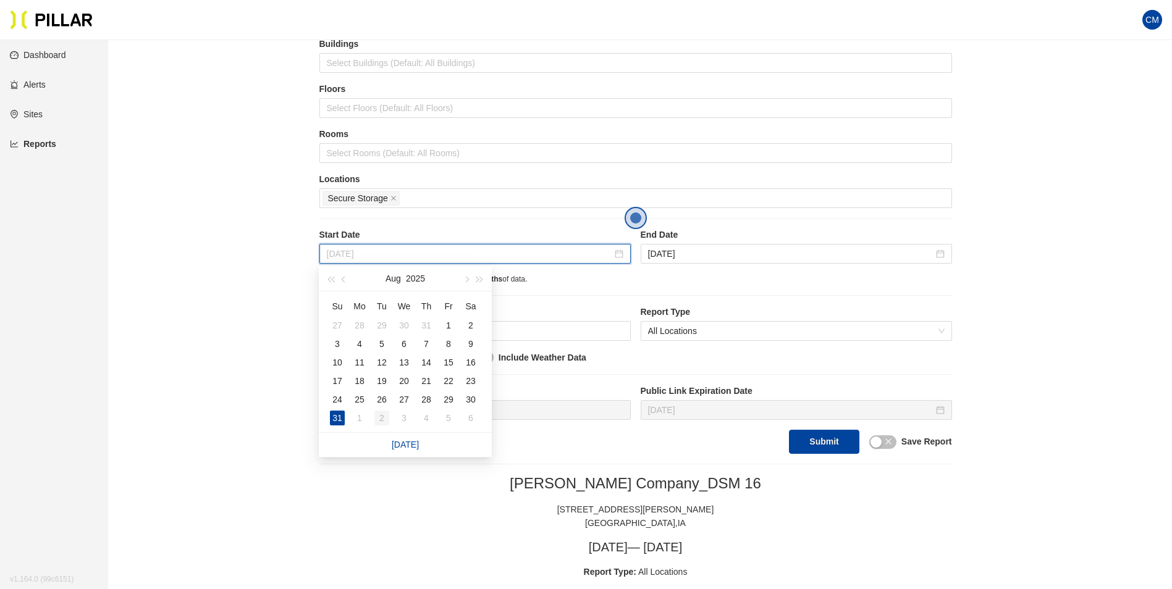
type input "[DATE]"
click at [374, 417] on div "2" at bounding box center [381, 418] width 15 height 15
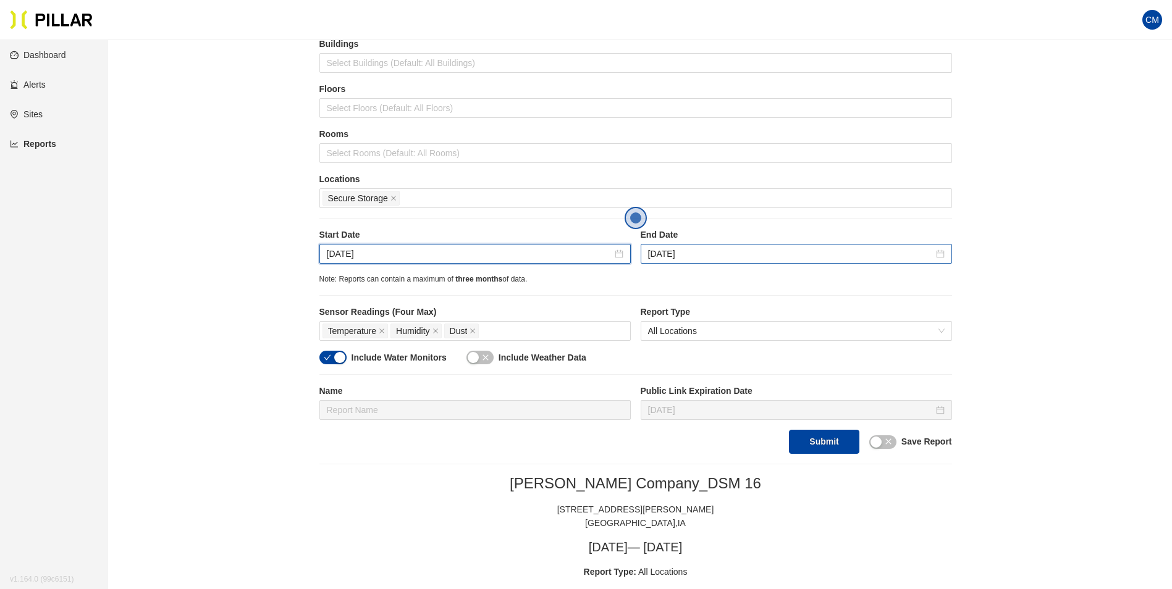
click at [701, 264] on div "[DATE]" at bounding box center [796, 254] width 311 height 20
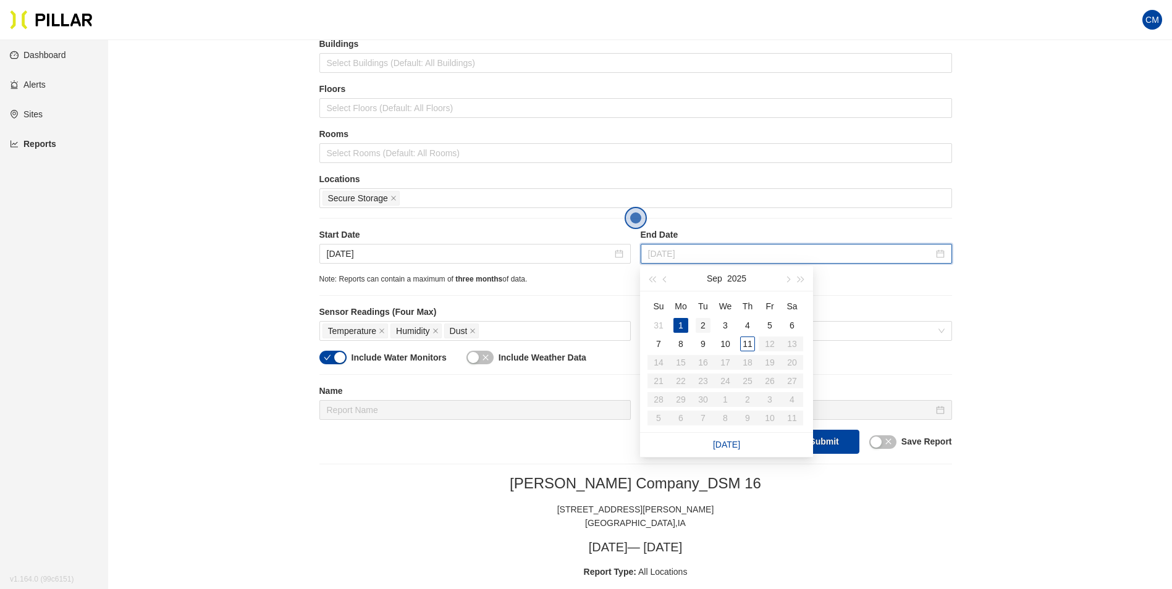
type input "[DATE]"
click at [702, 326] on div "2" at bounding box center [703, 325] width 15 height 15
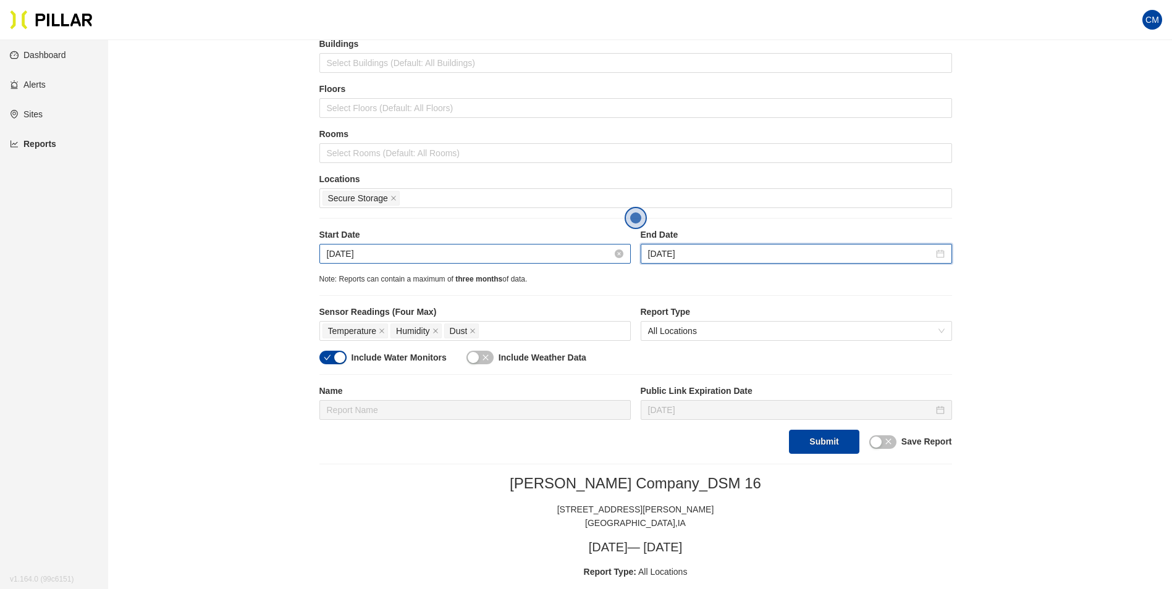
click at [337, 255] on input "[DATE]" at bounding box center [469, 254] width 285 height 14
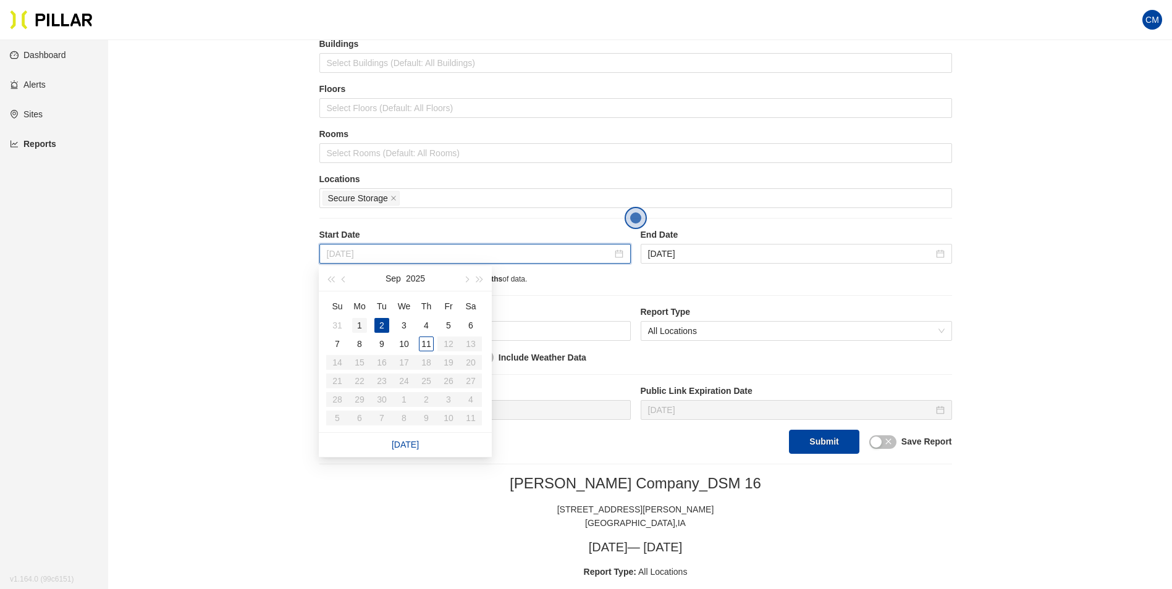
click at [363, 322] on div "1" at bounding box center [359, 325] width 15 height 15
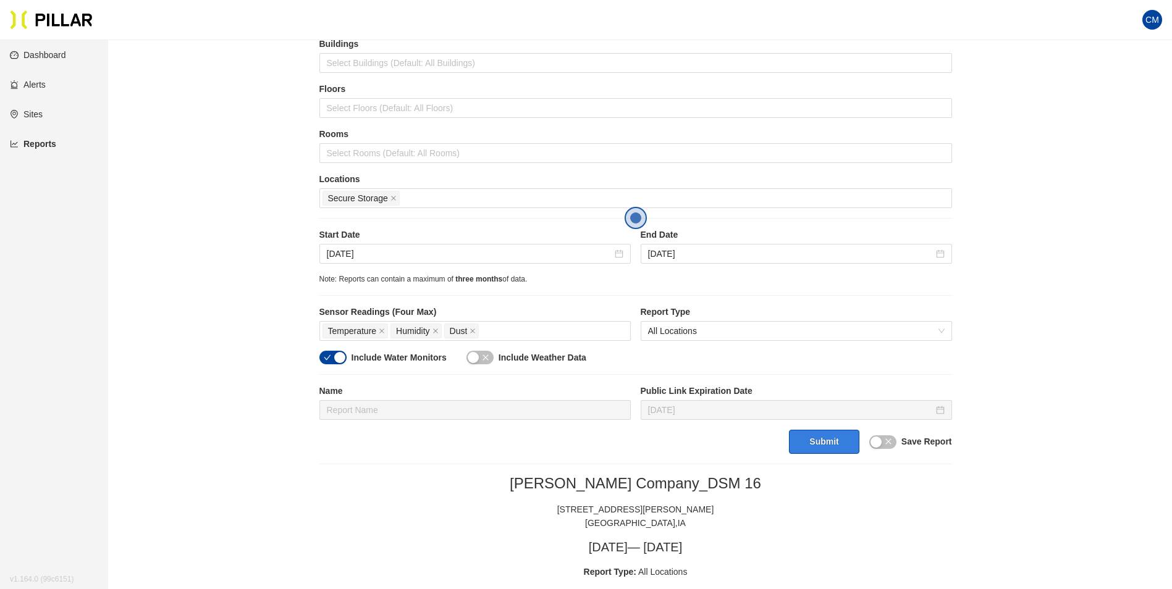
click at [826, 445] on button "Submit" at bounding box center [824, 442] width 70 height 24
click at [423, 263] on div "[DATE]" at bounding box center [474, 254] width 311 height 20
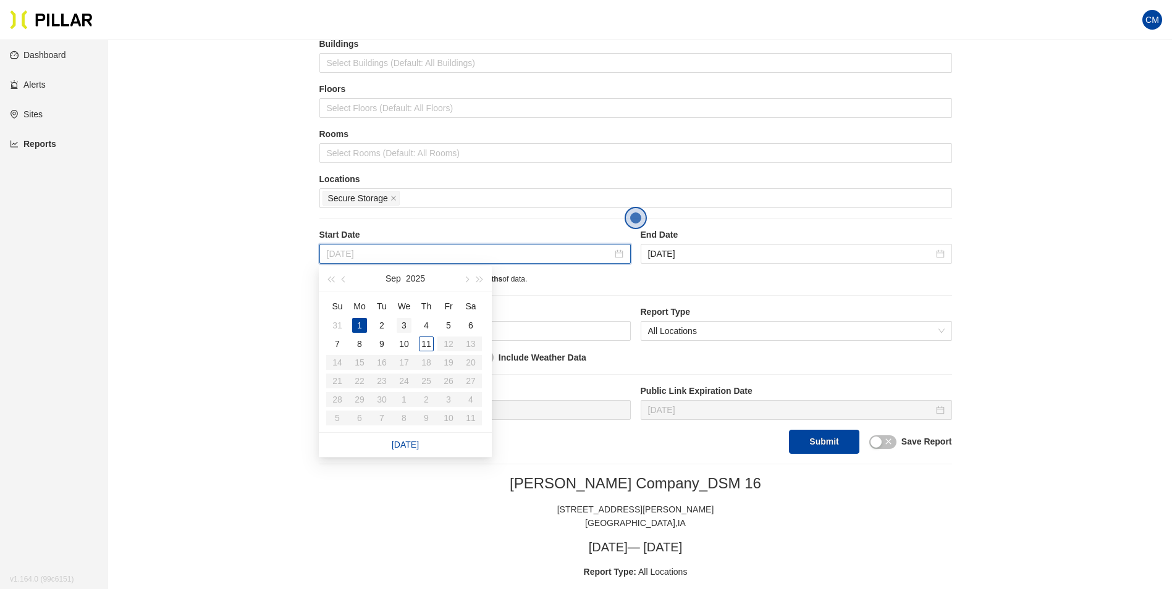
type input "[DATE]"
click at [398, 324] on div "3" at bounding box center [404, 325] width 15 height 15
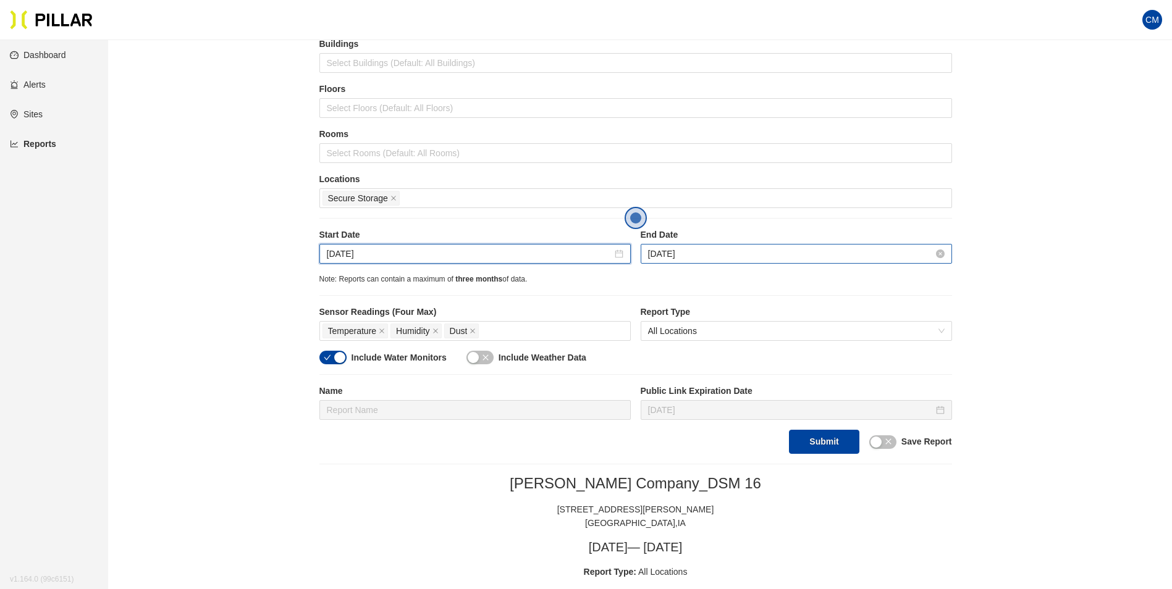
click at [697, 247] on input "[DATE]" at bounding box center [790, 254] width 285 height 14
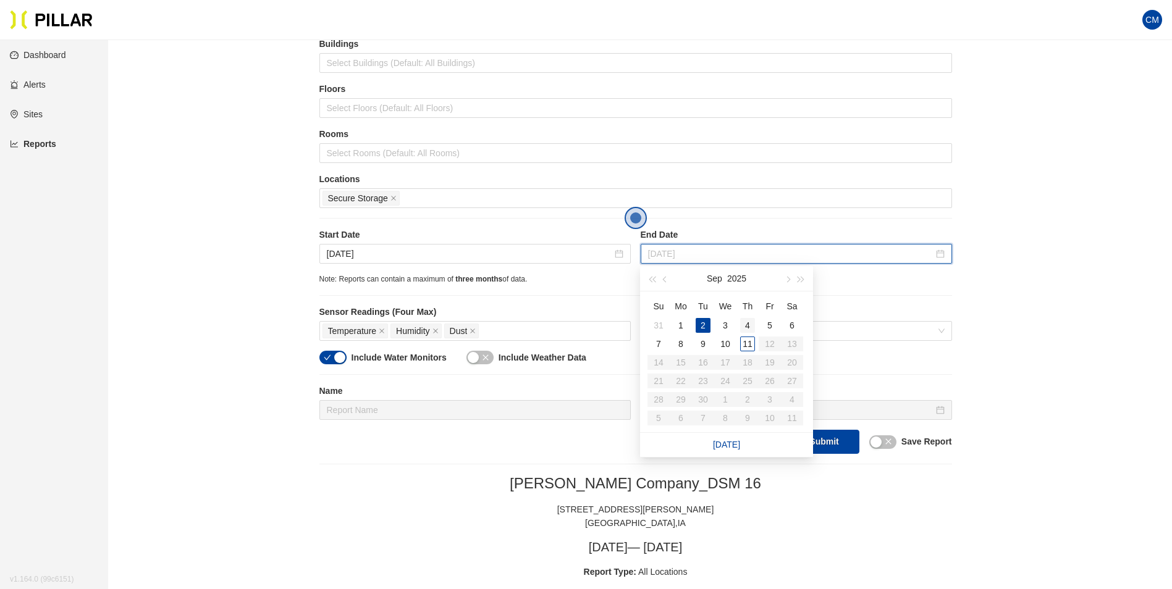
type input "[DATE]"
click at [744, 321] on div "4" at bounding box center [747, 325] width 15 height 15
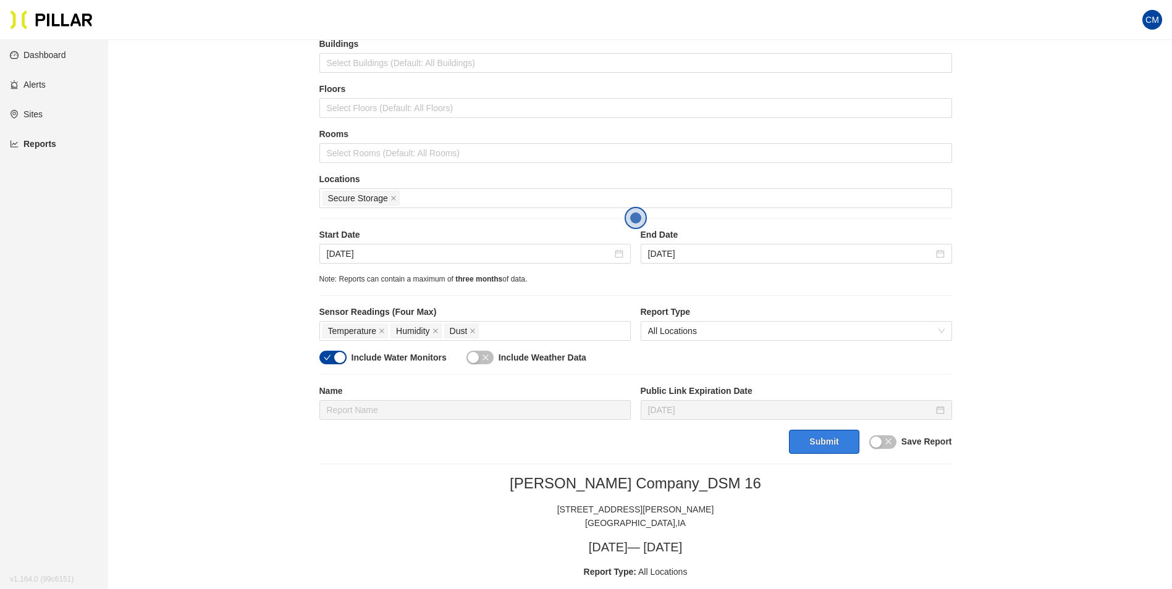
click at [829, 444] on button "Submit" at bounding box center [824, 442] width 70 height 24
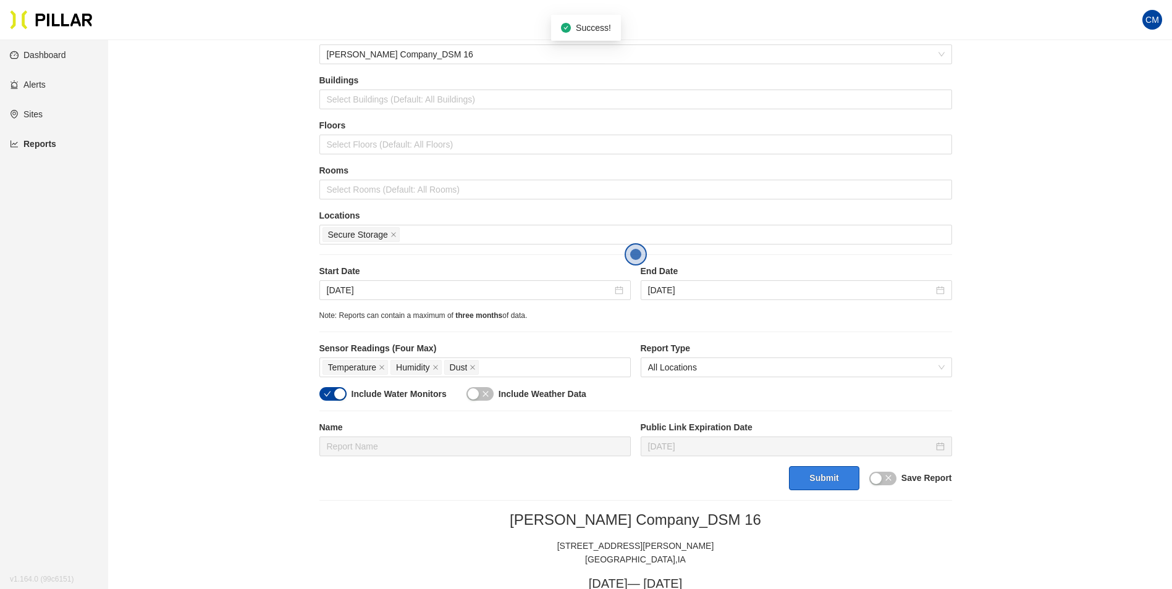
scroll to position [35, 0]
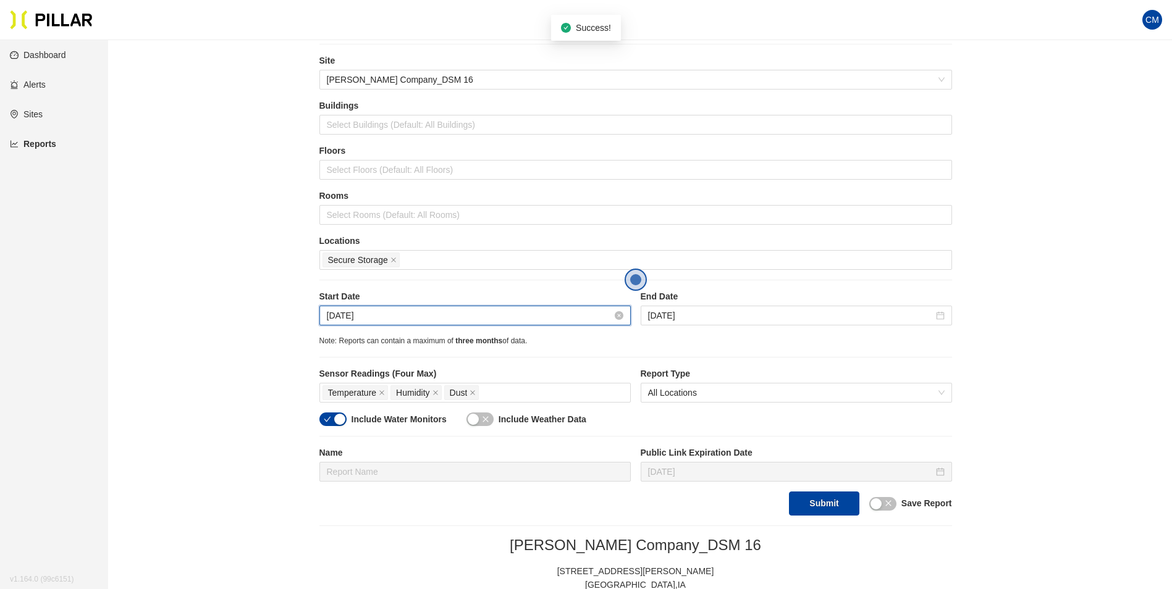
click at [360, 315] on input "[DATE]" at bounding box center [469, 316] width 285 height 14
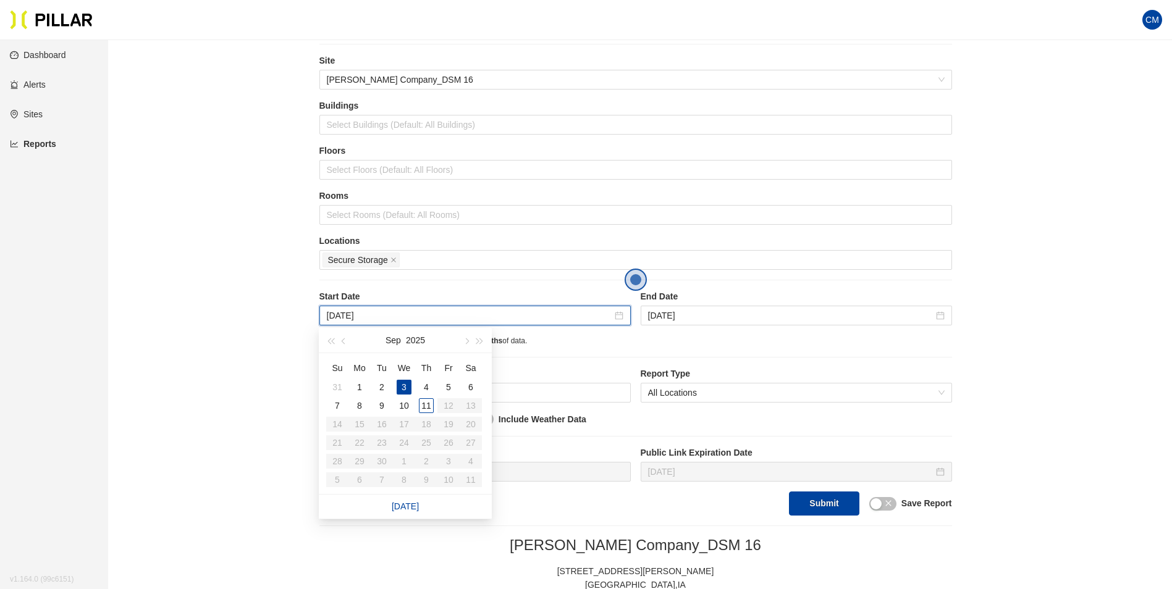
click at [1076, 279] on div "Reports / Generate Historical Report / Site [PERSON_NAME] Company_DSM 16 Buildi…" at bounding box center [635, 484] width 994 height 939
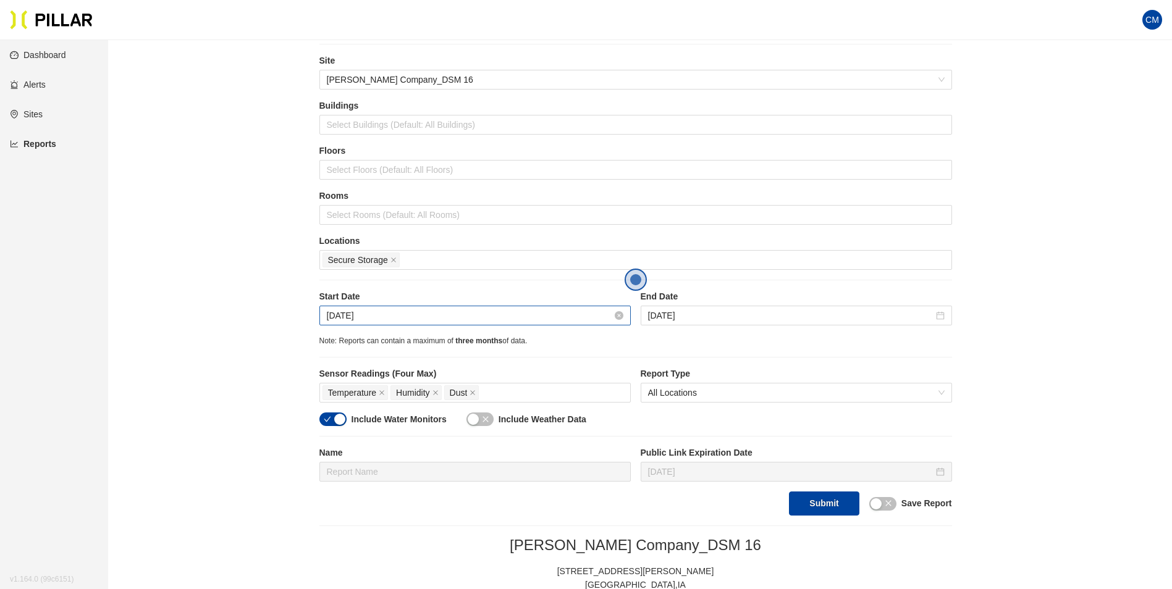
click at [348, 313] on input "[DATE]" at bounding box center [469, 316] width 285 height 14
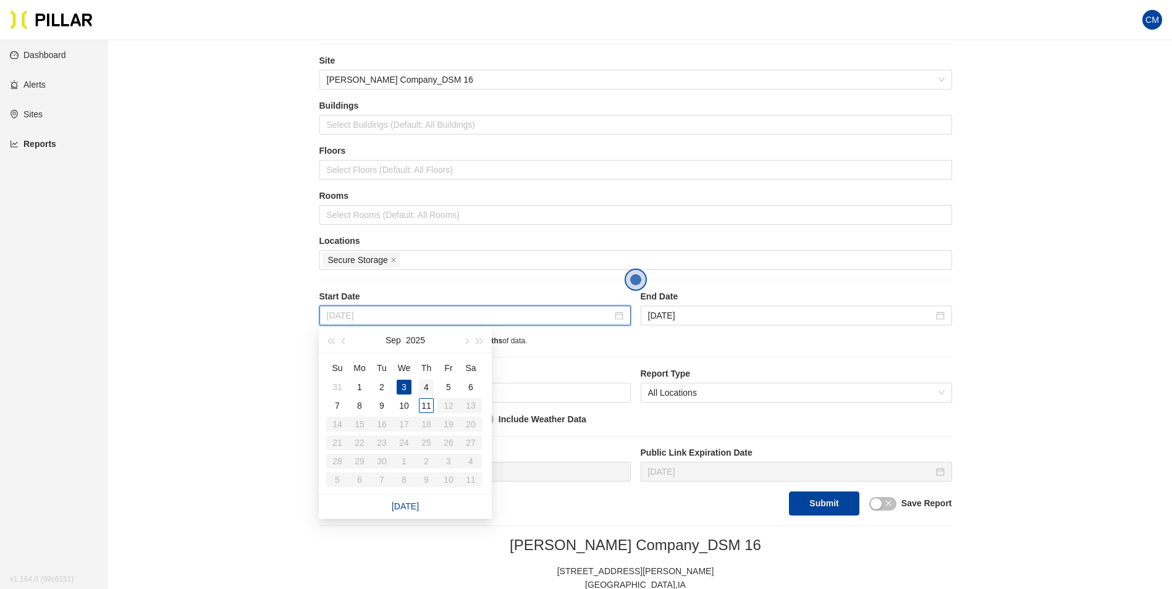
type input "[DATE]"
click at [426, 386] on div "4" at bounding box center [426, 387] width 15 height 15
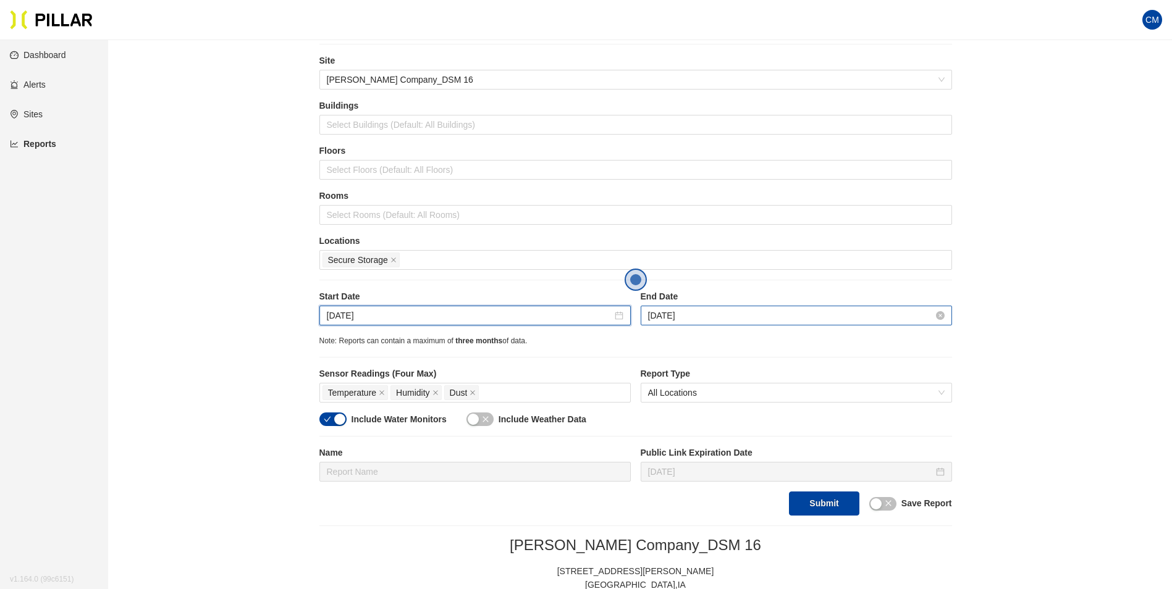
click at [649, 319] on input "[DATE]" at bounding box center [790, 316] width 285 height 14
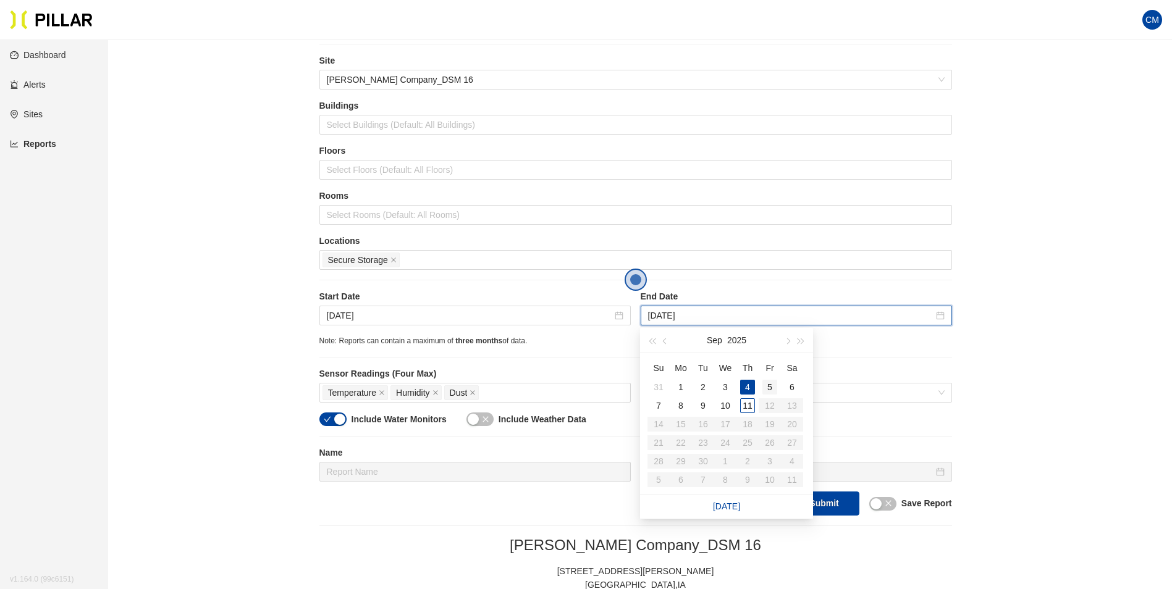
type input "[DATE]"
click at [767, 387] on div "5" at bounding box center [769, 387] width 15 height 15
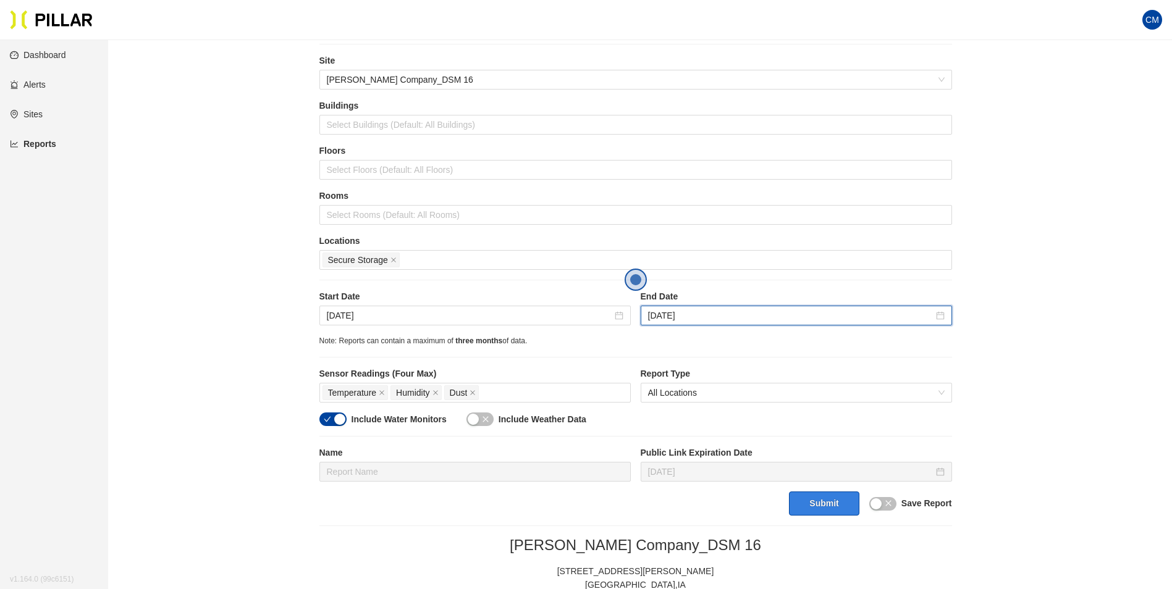
drag, startPoint x: 817, startPoint y: 512, endPoint x: 819, endPoint y: 504, distance: 7.6
click at [818, 509] on button "Submit" at bounding box center [824, 504] width 70 height 24
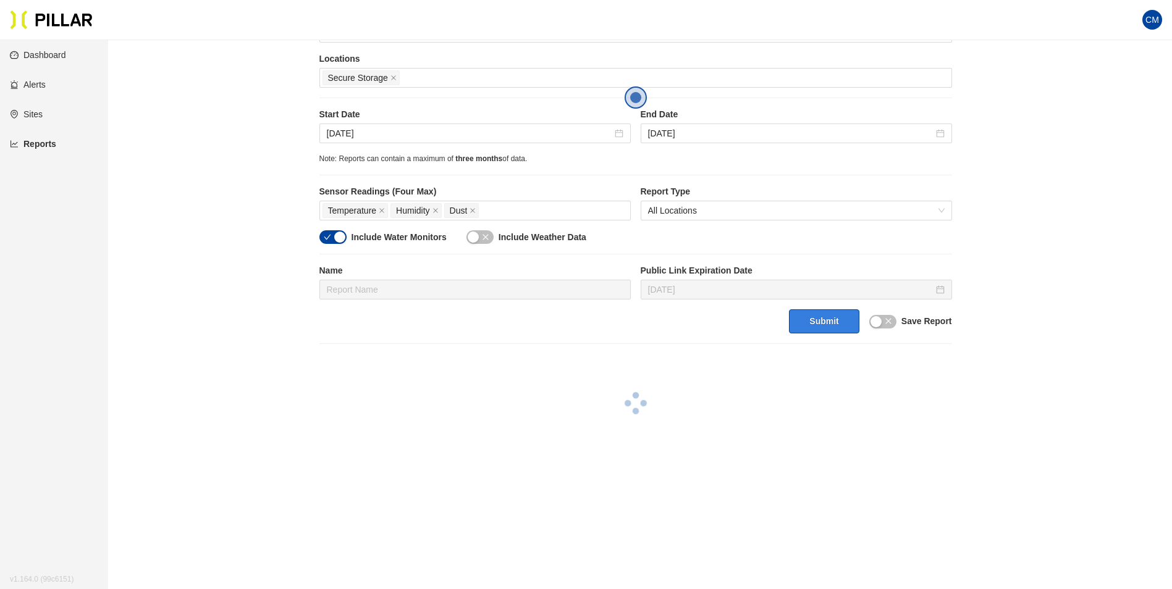
scroll to position [221, 0]
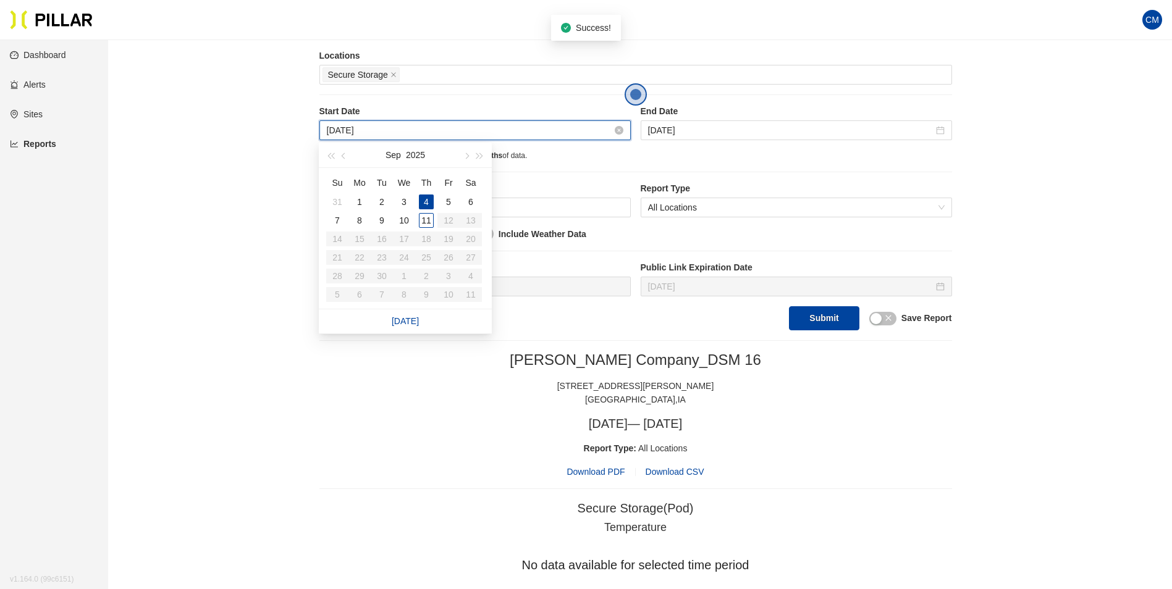
click at [508, 124] on input "[DATE]" at bounding box center [469, 131] width 285 height 14
type input "[DATE]"
click at [450, 198] on div "5" at bounding box center [448, 202] width 15 height 15
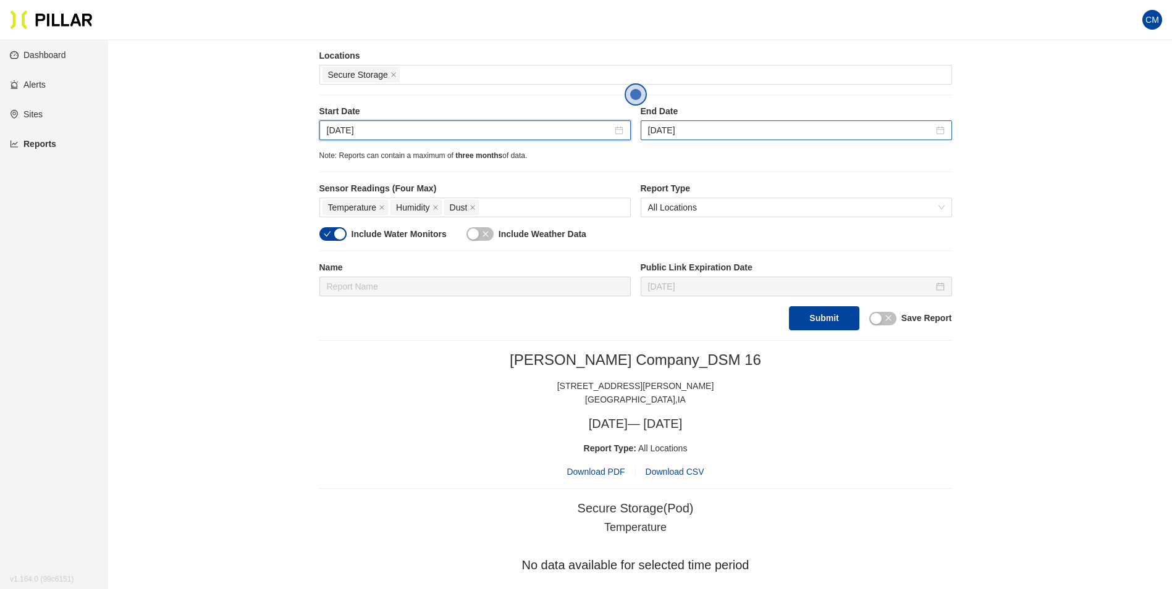
click at [701, 123] on div "[DATE]" at bounding box center [796, 130] width 311 height 20
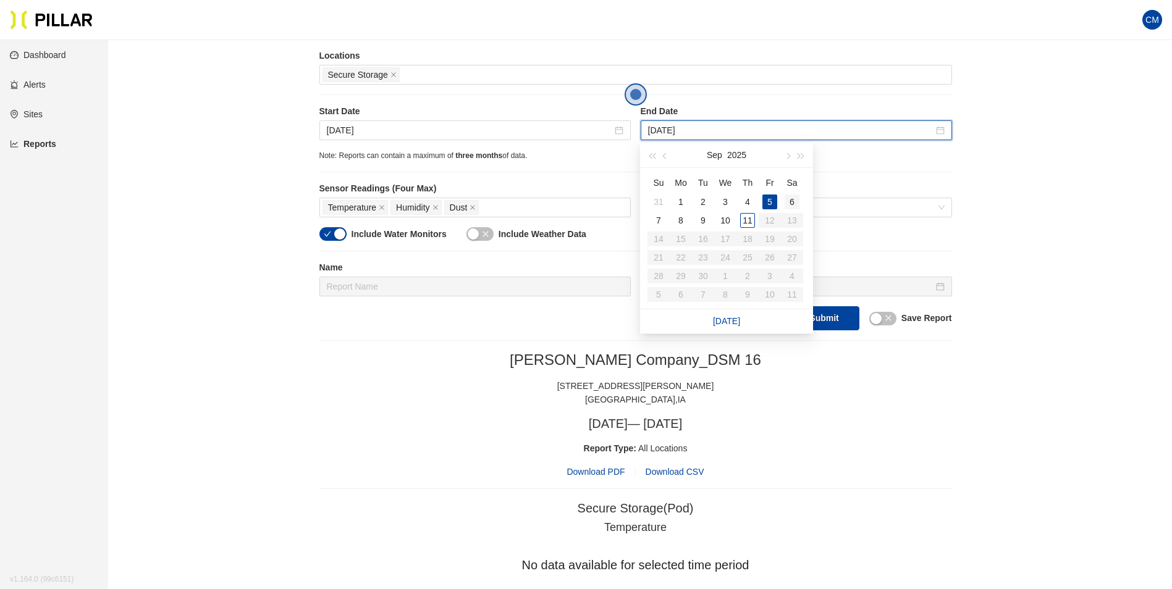
type input "[DATE]"
click at [797, 197] on div "6" at bounding box center [792, 202] width 15 height 15
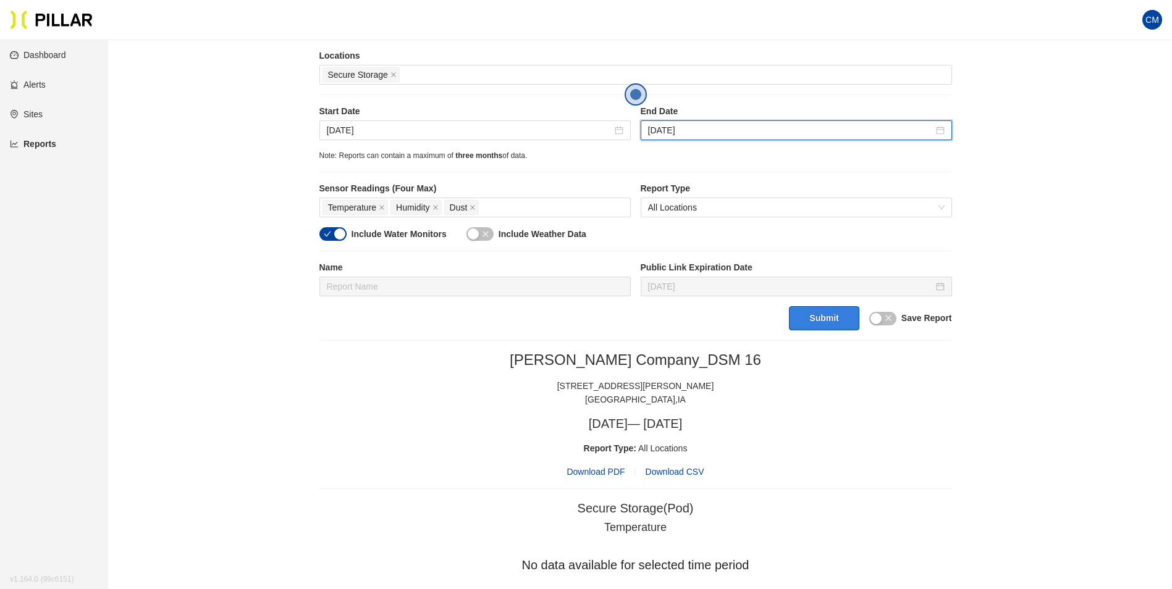
click at [829, 321] on button "Submit" at bounding box center [824, 318] width 70 height 24
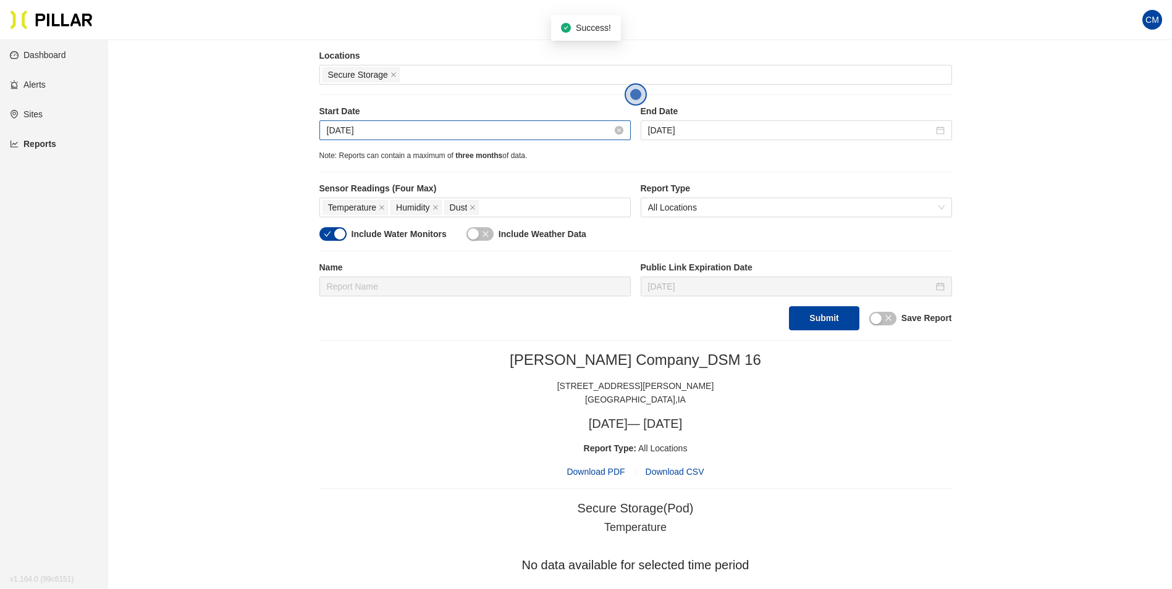
click at [469, 130] on input "[DATE]" at bounding box center [469, 131] width 285 height 14
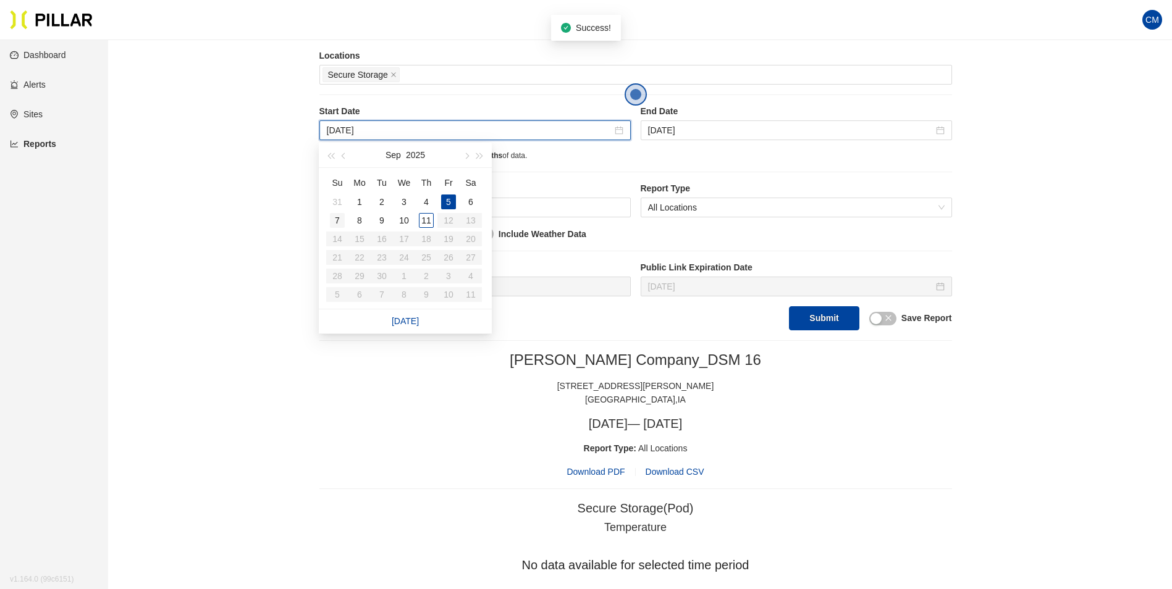
type input "[DATE]"
click at [335, 222] on div "7" at bounding box center [337, 220] width 15 height 15
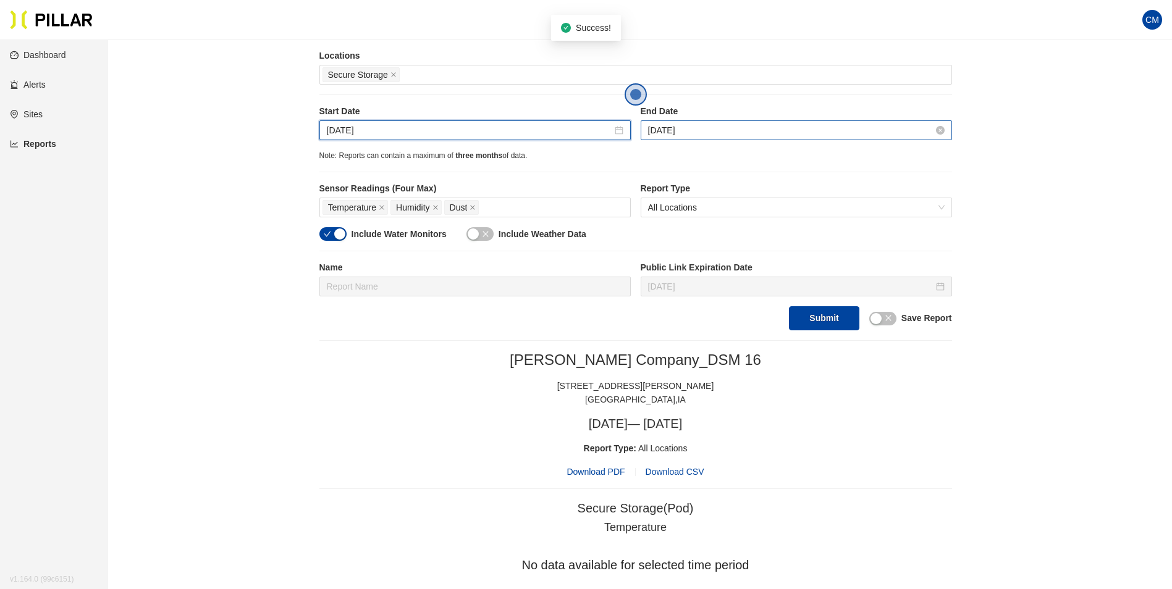
click at [680, 130] on input "[DATE]" at bounding box center [790, 131] width 285 height 14
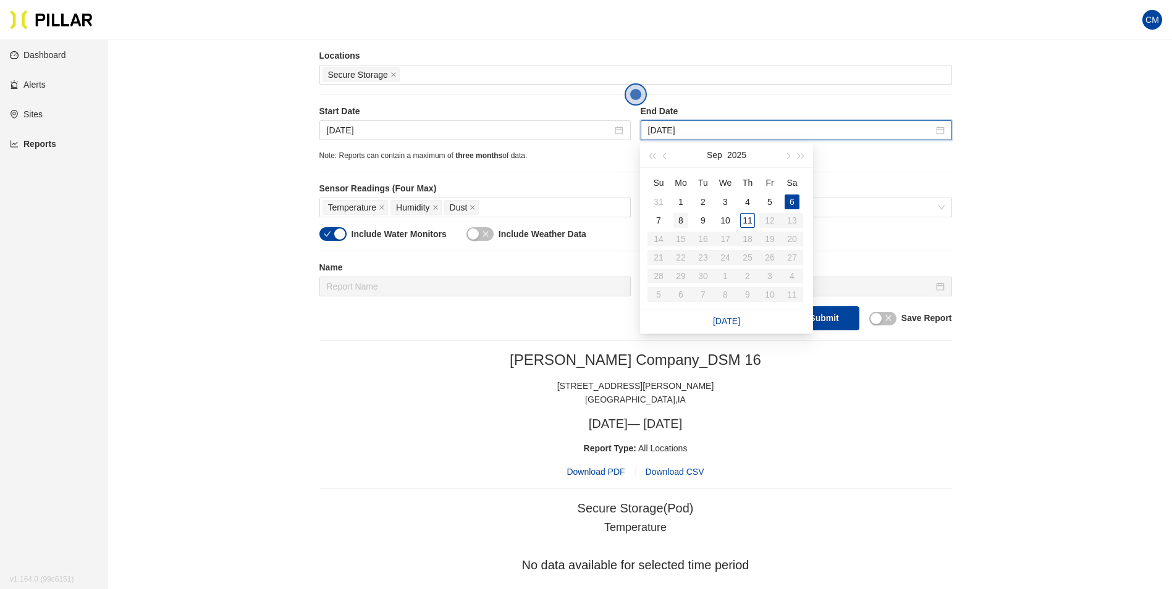
type input "[DATE]"
click at [679, 219] on div "8" at bounding box center [680, 220] width 15 height 15
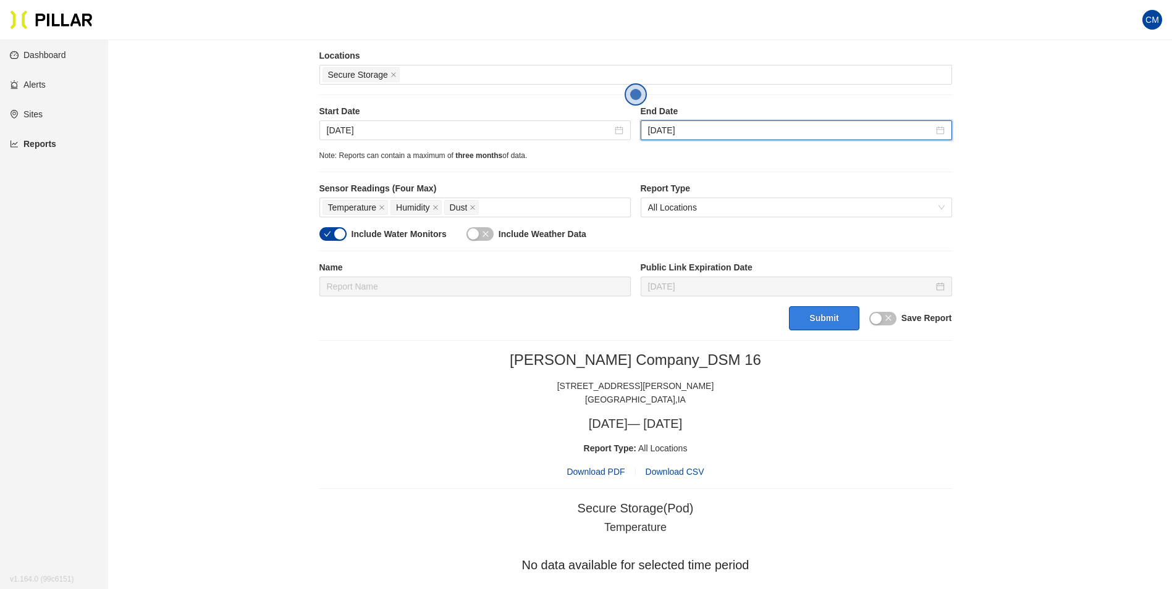
click at [807, 318] on button "Submit" at bounding box center [824, 318] width 70 height 24
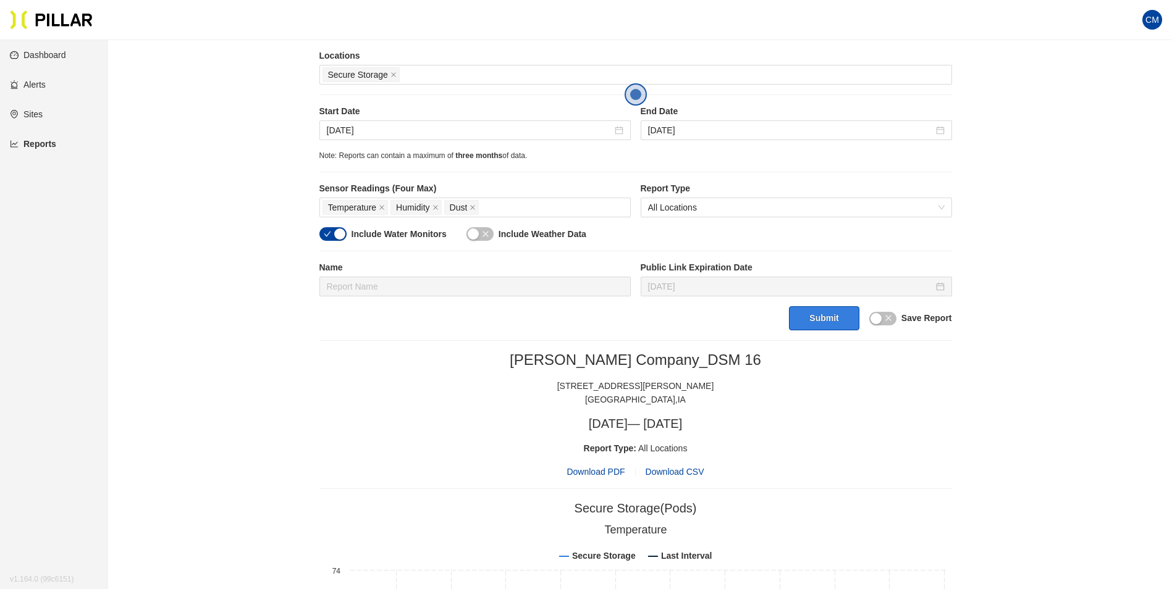
click at [835, 324] on button "Submit" at bounding box center [824, 318] width 70 height 24
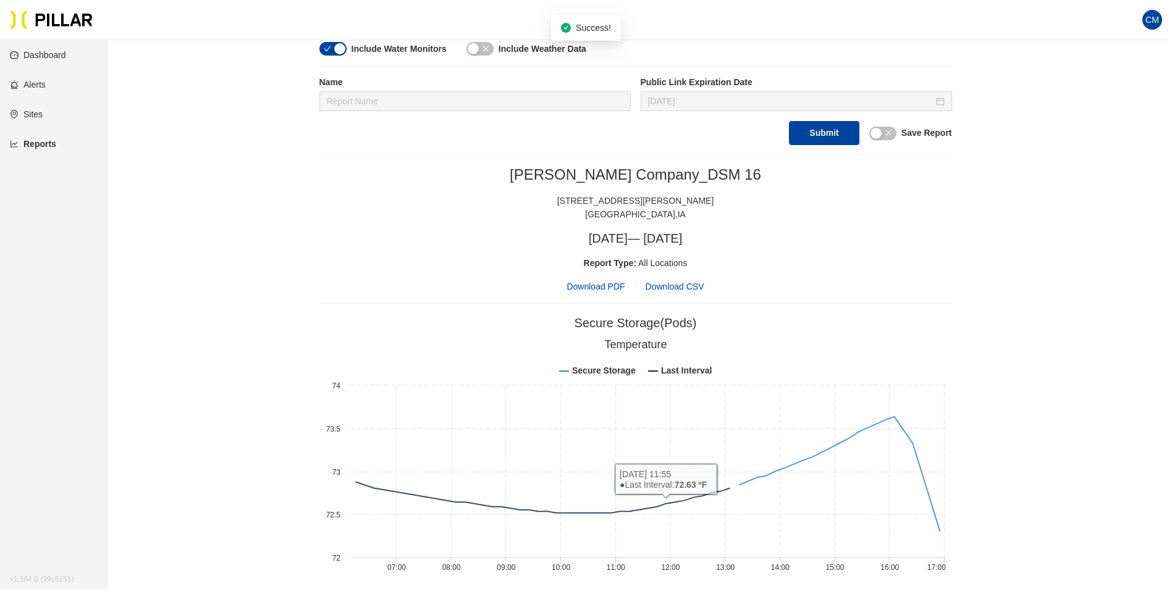
click at [597, 289] on span "Download PDF" at bounding box center [596, 287] width 58 height 14
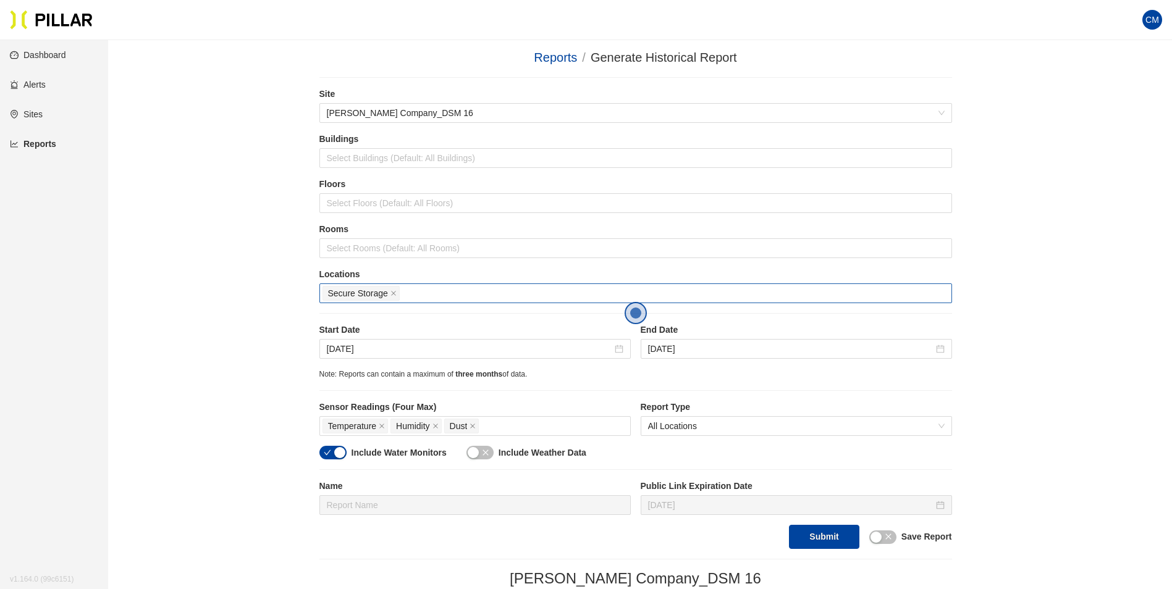
scroll to position [0, 0]
click at [342, 343] on div "[DATE]" at bounding box center [474, 351] width 311 height 20
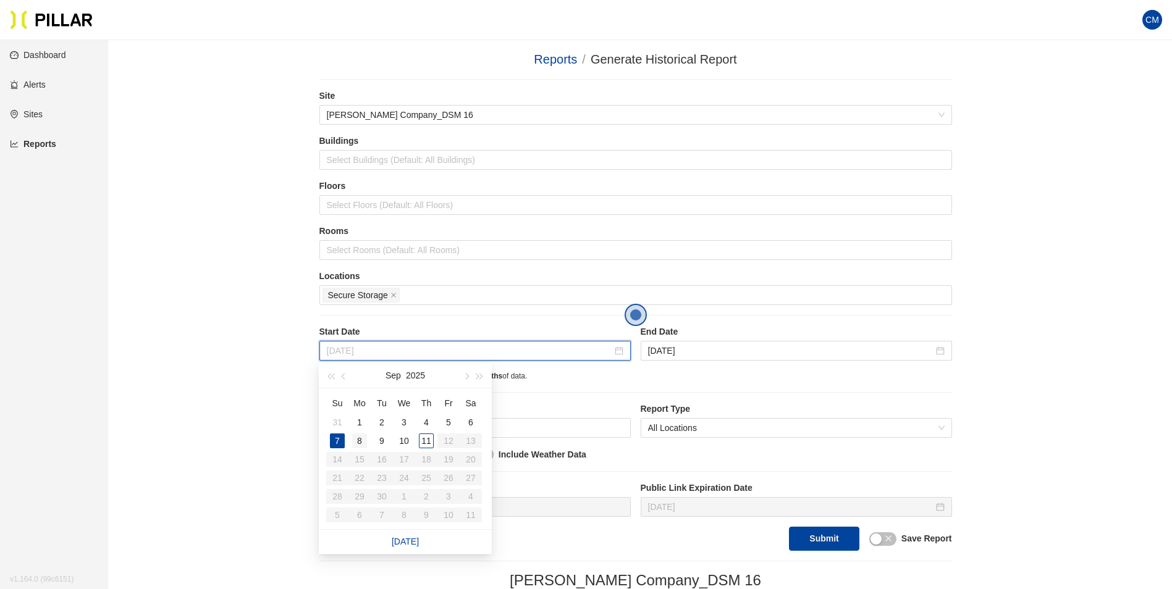
type input "[DATE]"
click at [355, 444] on div "8" at bounding box center [359, 441] width 15 height 15
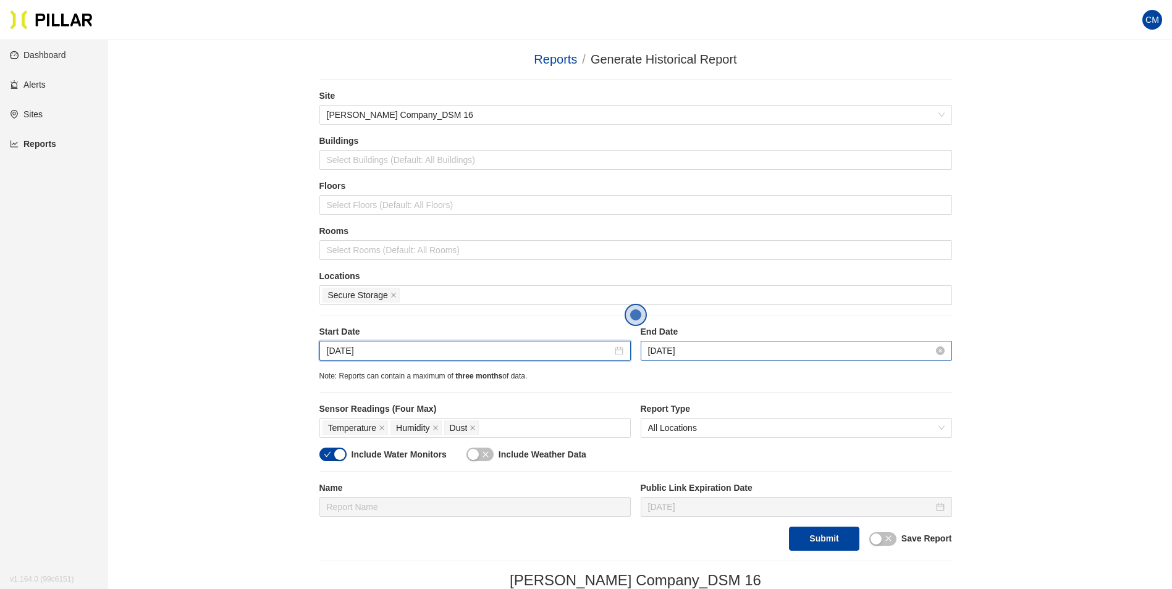
click at [684, 353] on input "[DATE]" at bounding box center [790, 351] width 285 height 14
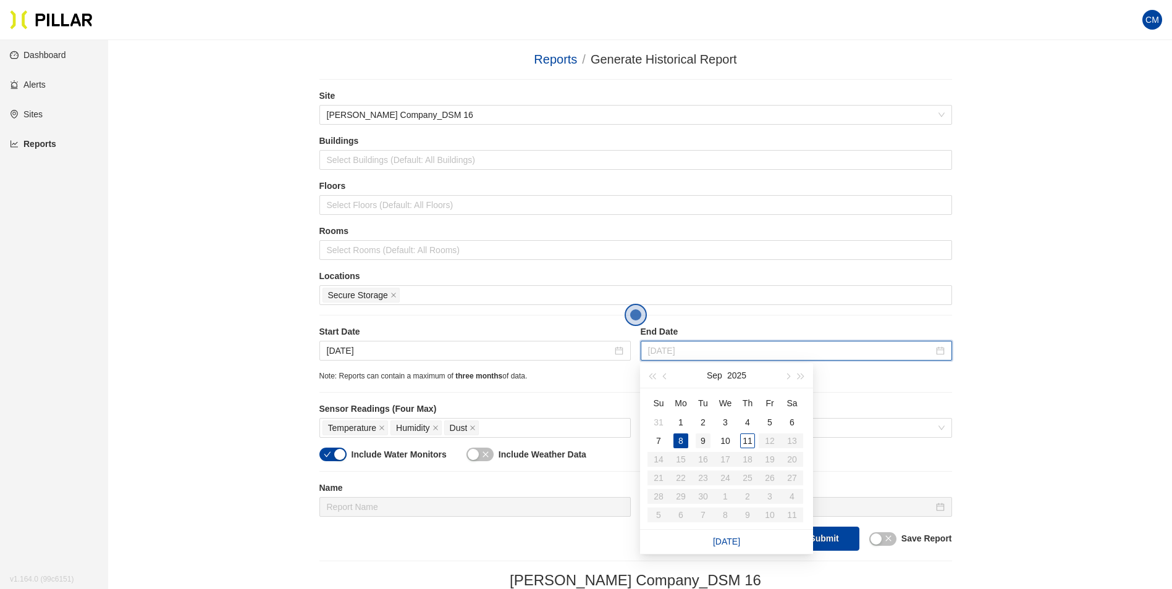
type input "[DATE]"
click at [703, 436] on div "9" at bounding box center [703, 441] width 15 height 15
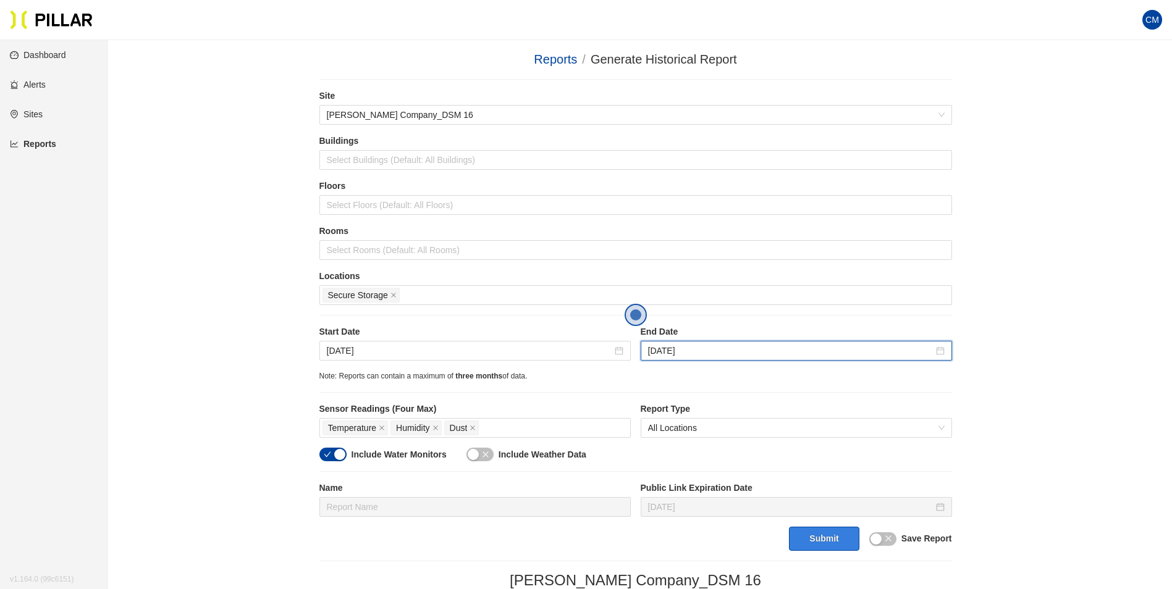
click at [830, 537] on button "Submit" at bounding box center [824, 539] width 70 height 24
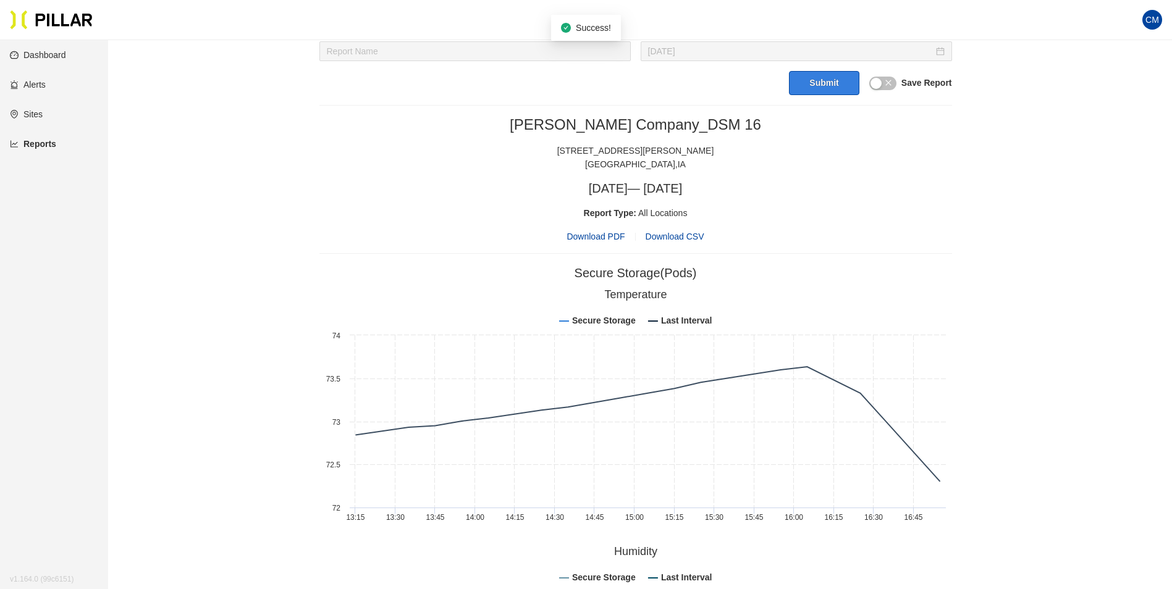
scroll to position [468, 0]
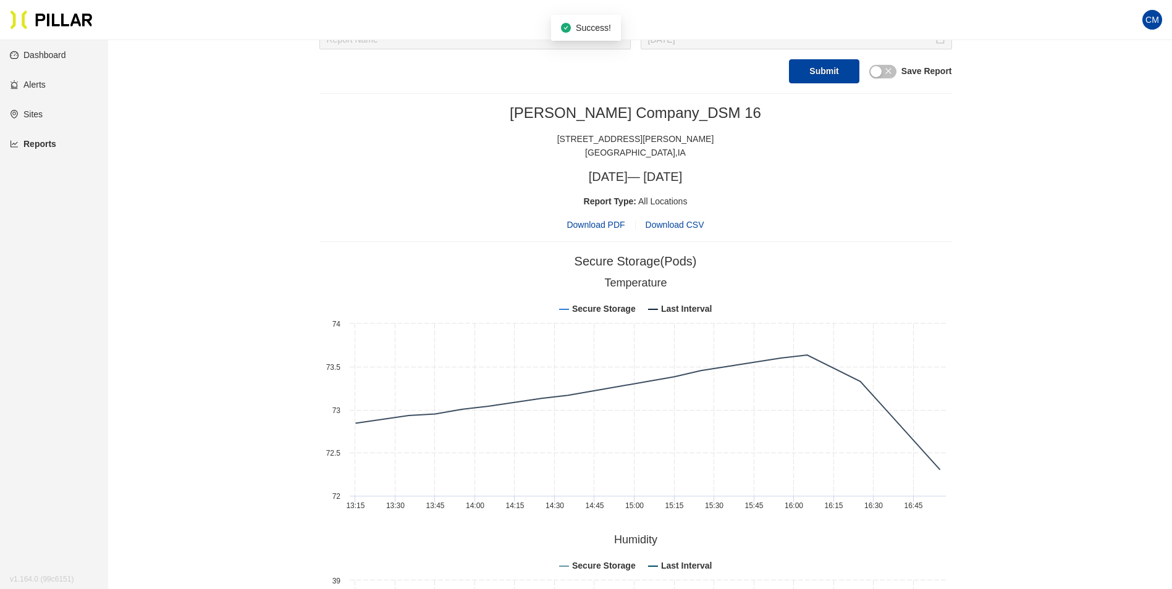
click at [596, 224] on span "Download PDF" at bounding box center [596, 225] width 58 height 14
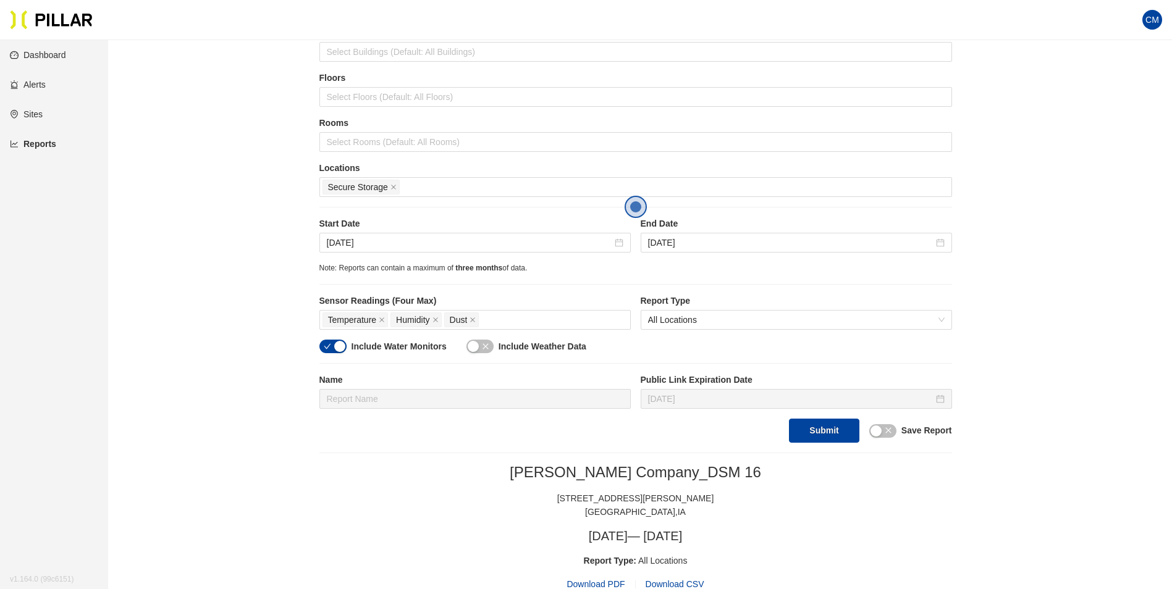
scroll to position [97, 0]
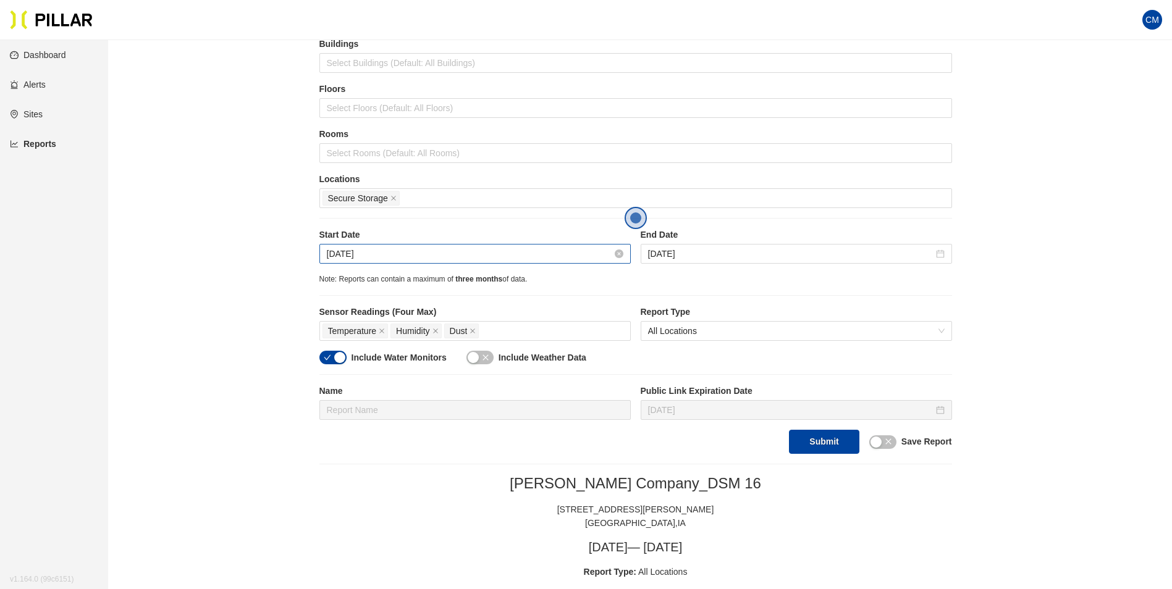
click at [484, 258] on input "[DATE]" at bounding box center [469, 254] width 285 height 14
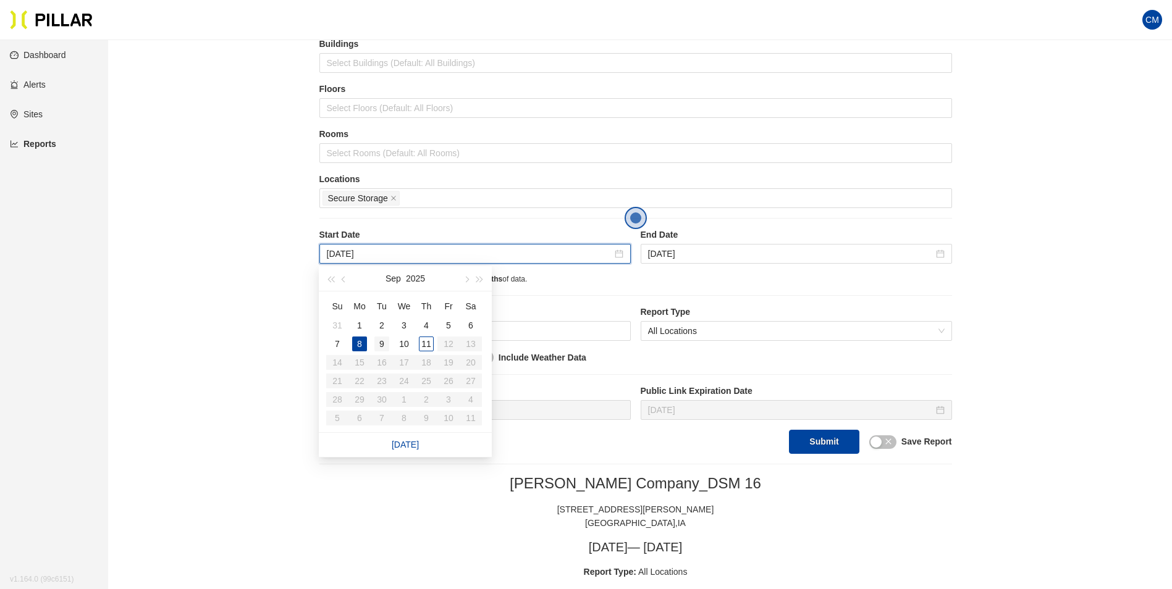
type input "[DATE]"
drag, startPoint x: 382, startPoint y: 347, endPoint x: 600, endPoint y: 261, distance: 234.4
click at [382, 346] on div "9" at bounding box center [381, 344] width 15 height 15
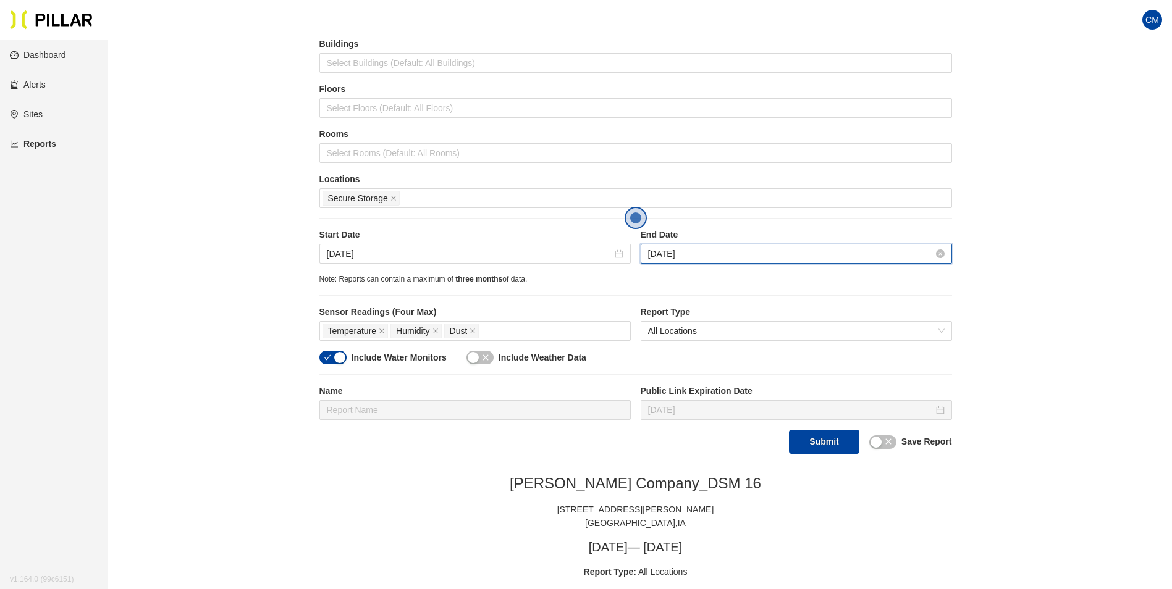
click at [701, 247] on input "[DATE]" at bounding box center [790, 254] width 285 height 14
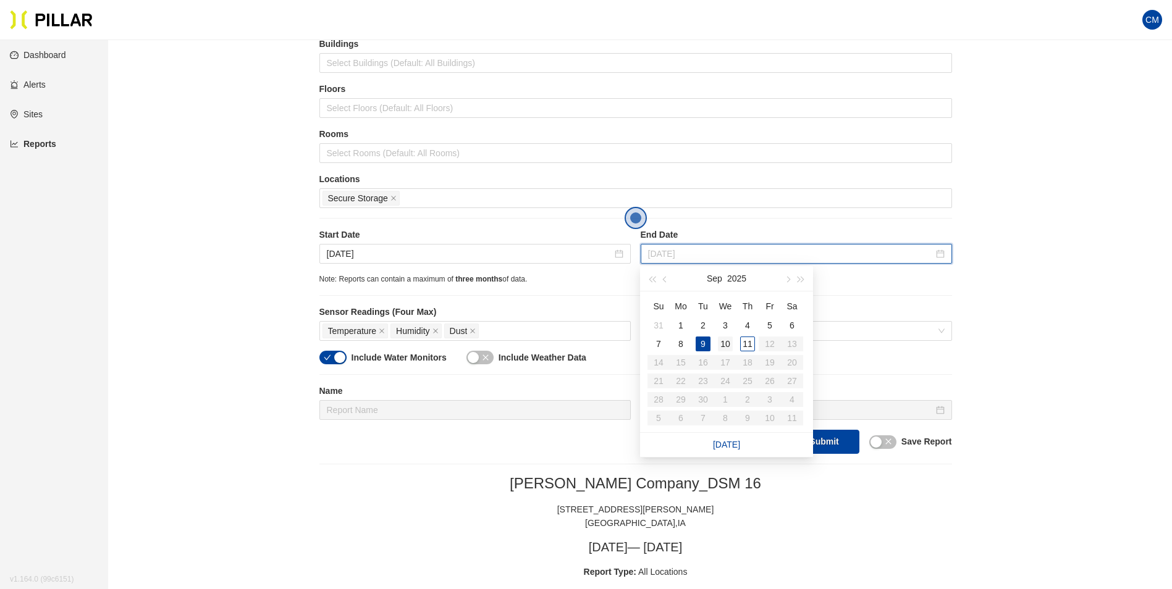
type input "[DATE]"
click at [726, 337] on div "10" at bounding box center [725, 344] width 15 height 15
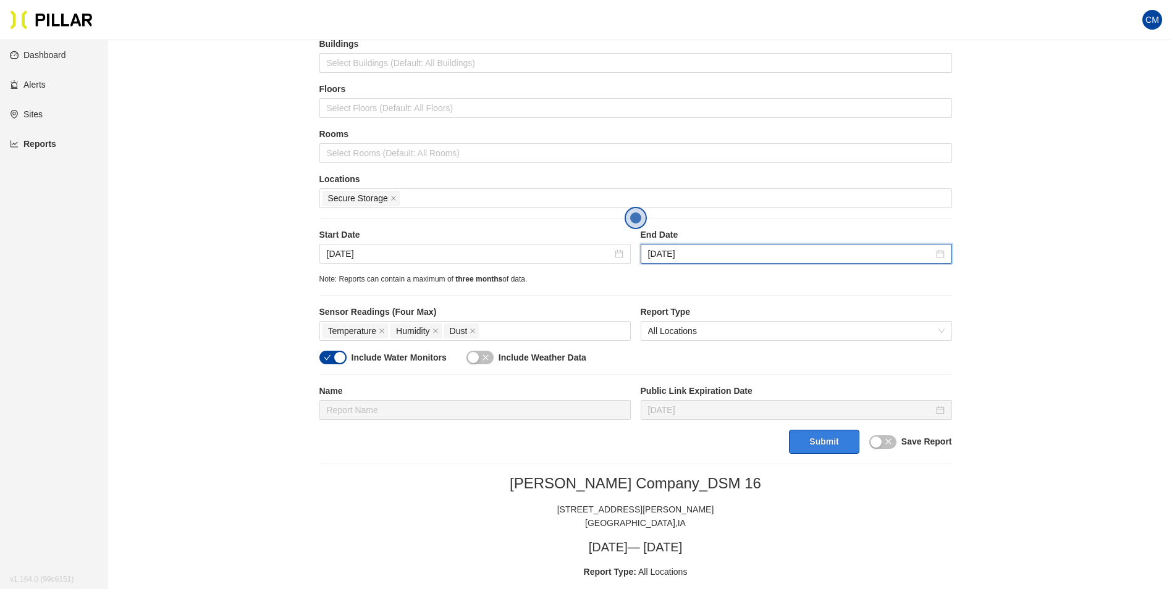
drag, startPoint x: 828, startPoint y: 458, endPoint x: 828, endPoint y: 450, distance: 8.0
click at [829, 446] on button "Submit" at bounding box center [824, 442] width 70 height 24
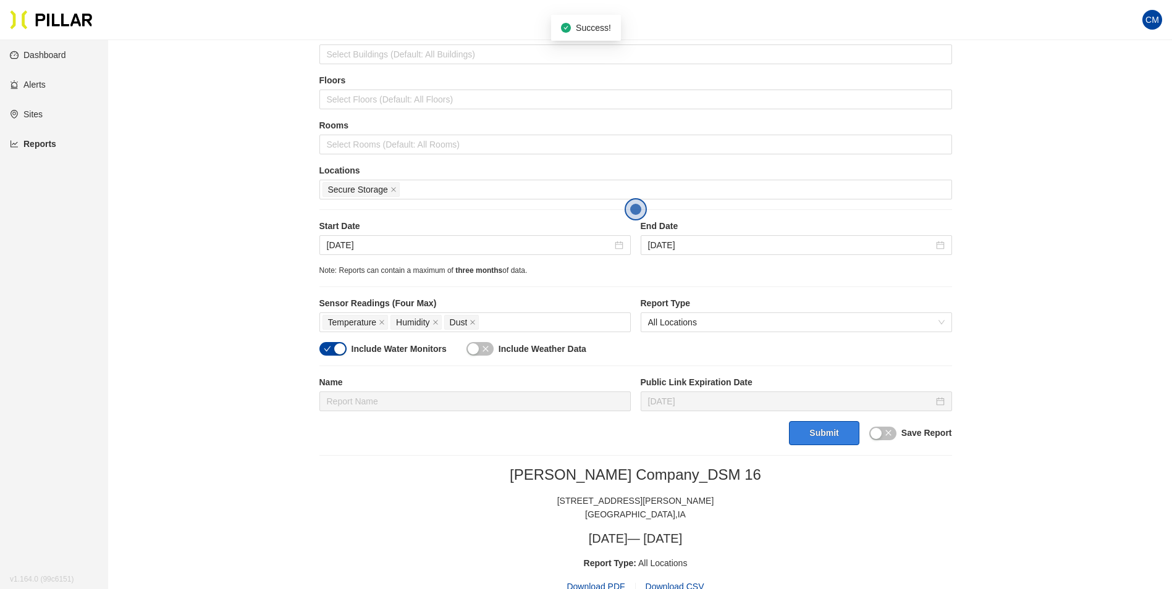
scroll to position [344, 0]
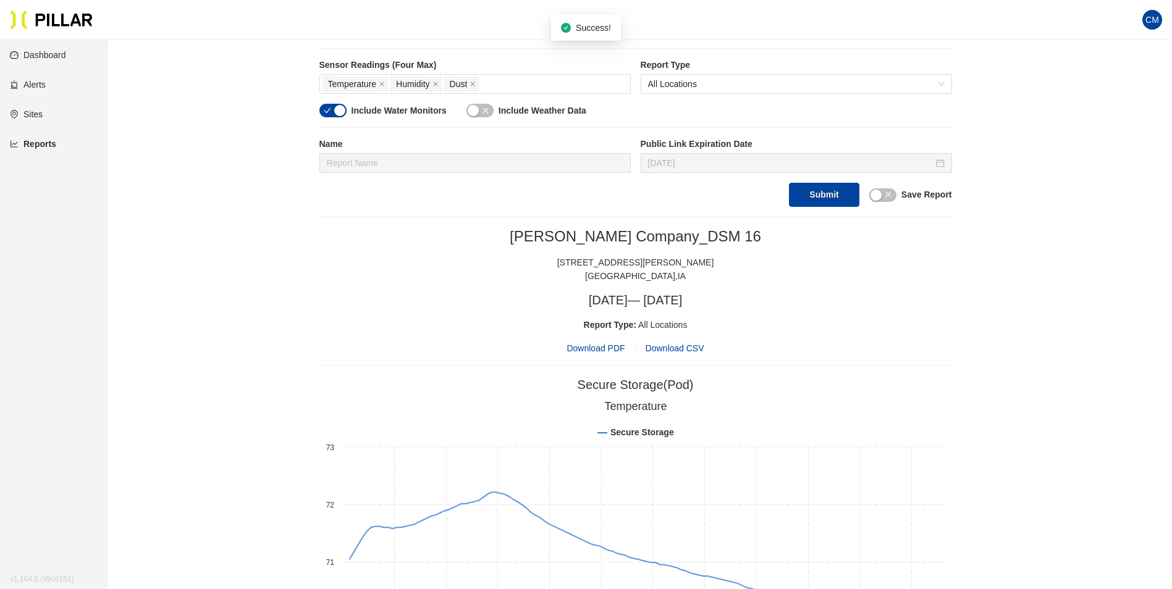
click at [570, 348] on span "Download PDF" at bounding box center [596, 349] width 58 height 14
